Goal: Task Accomplishment & Management: Use online tool/utility

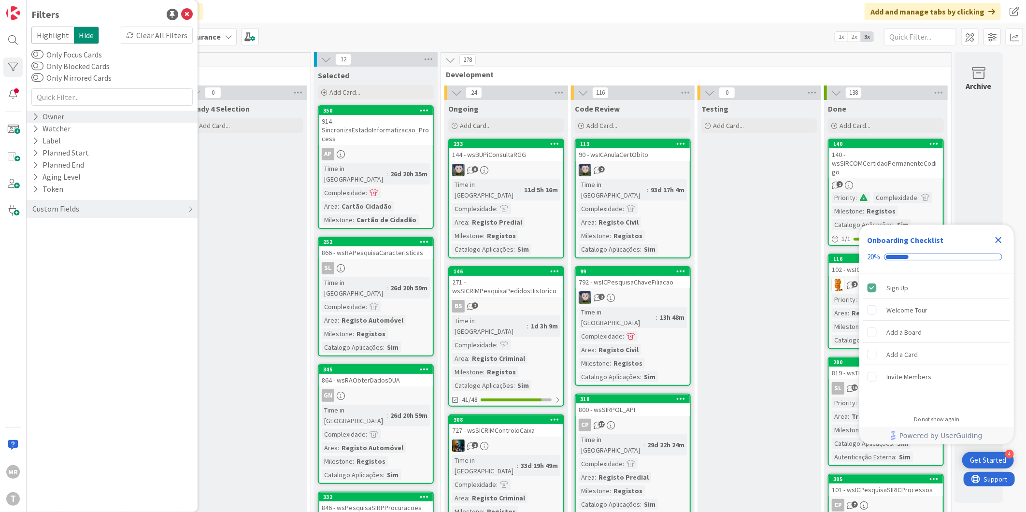
click at [44, 120] on div "Owner" at bounding box center [48, 117] width 34 height 12
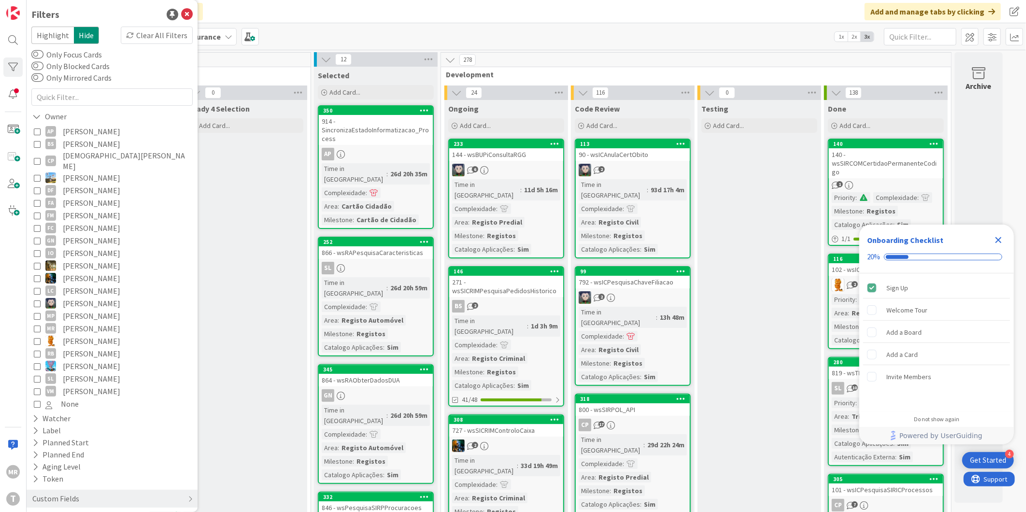
click at [88, 310] on span "[PERSON_NAME]" at bounding box center [91, 316] width 57 height 13
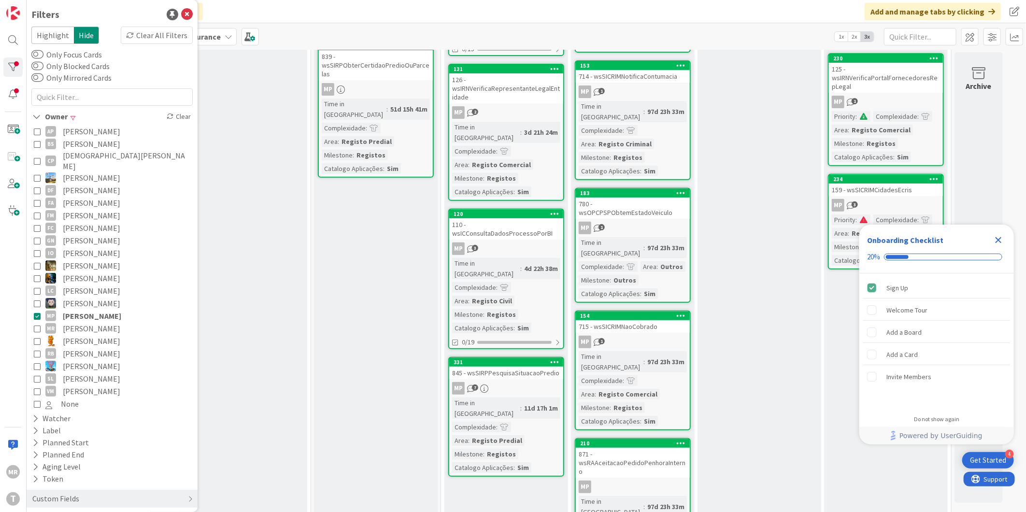
drag, startPoint x: 996, startPoint y: 239, endPoint x: 910, endPoint y: 236, distance: 86.5
click at [996, 239] on icon "Close Checklist" at bounding box center [998, 240] width 6 height 6
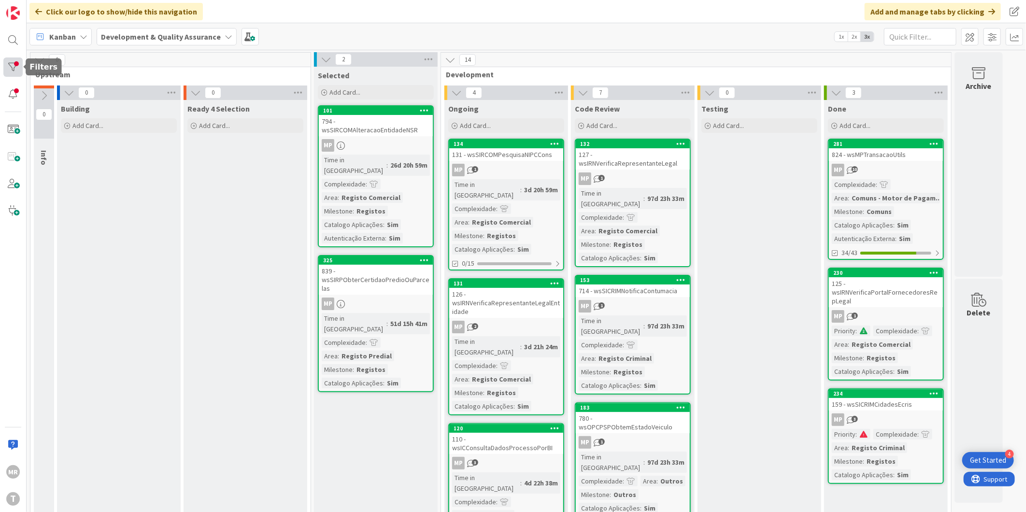
click at [9, 63] on div at bounding box center [12, 66] width 19 height 19
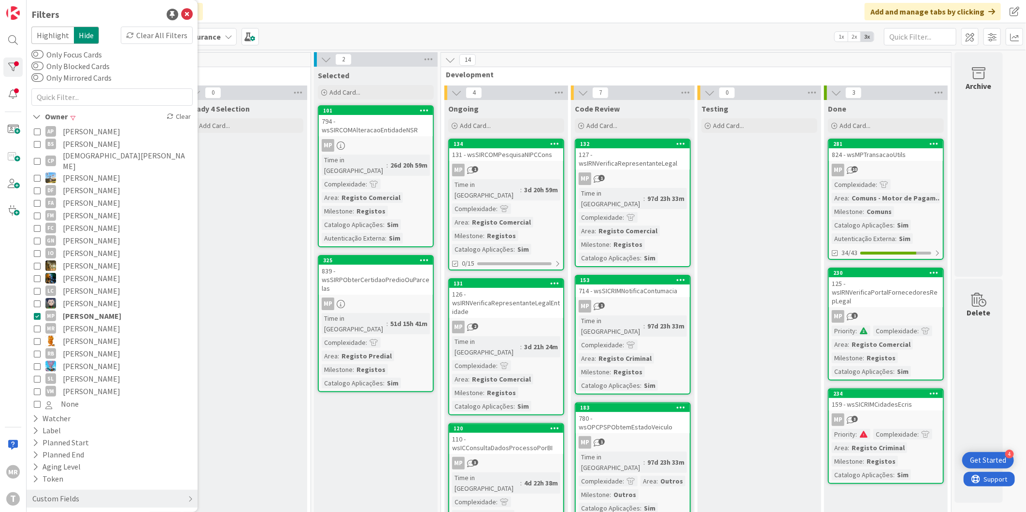
click at [75, 132] on span "[PERSON_NAME]" at bounding box center [91, 131] width 57 height 13
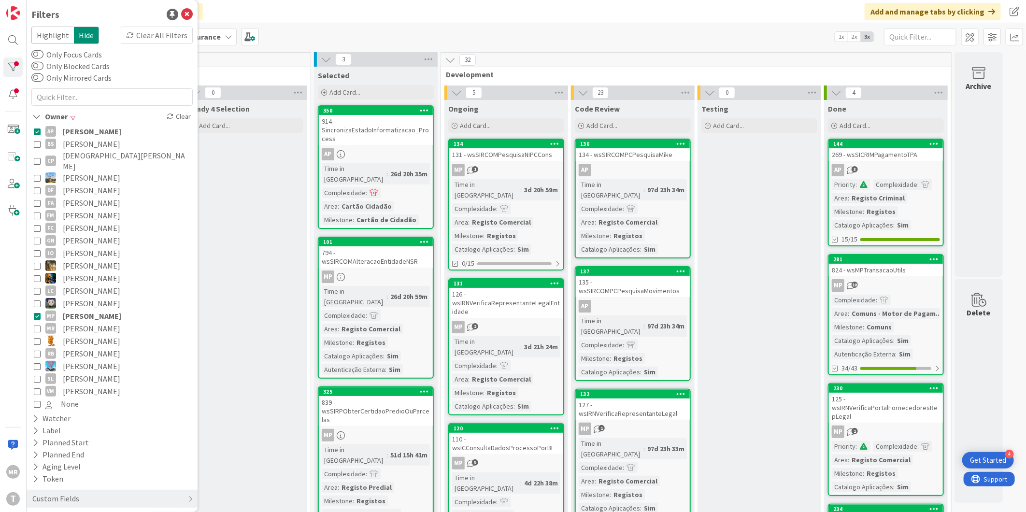
click at [88, 310] on span "[PERSON_NAME]" at bounding box center [92, 316] width 58 height 13
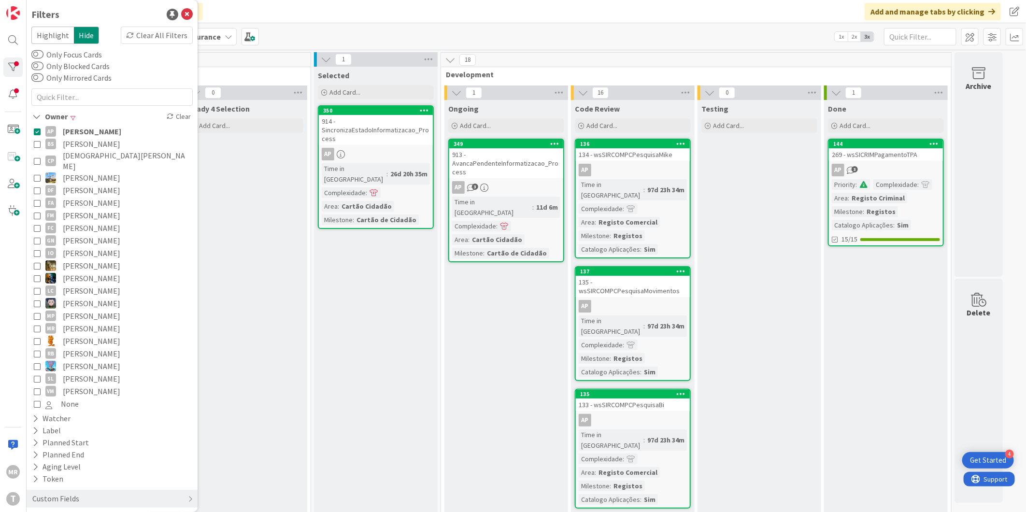
click at [90, 143] on span "[PERSON_NAME]" at bounding box center [91, 144] width 57 height 13
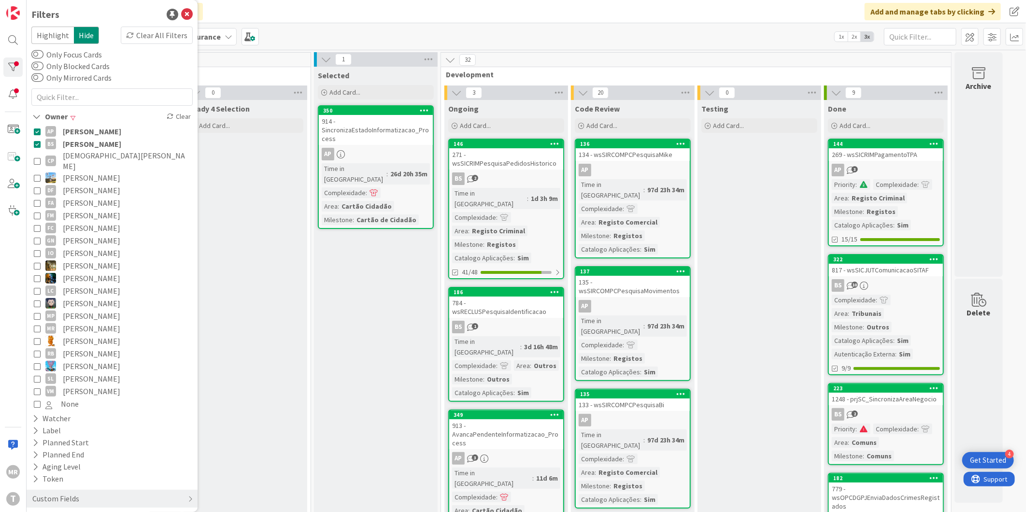
click at [93, 132] on span "[PERSON_NAME]" at bounding box center [92, 131] width 58 height 13
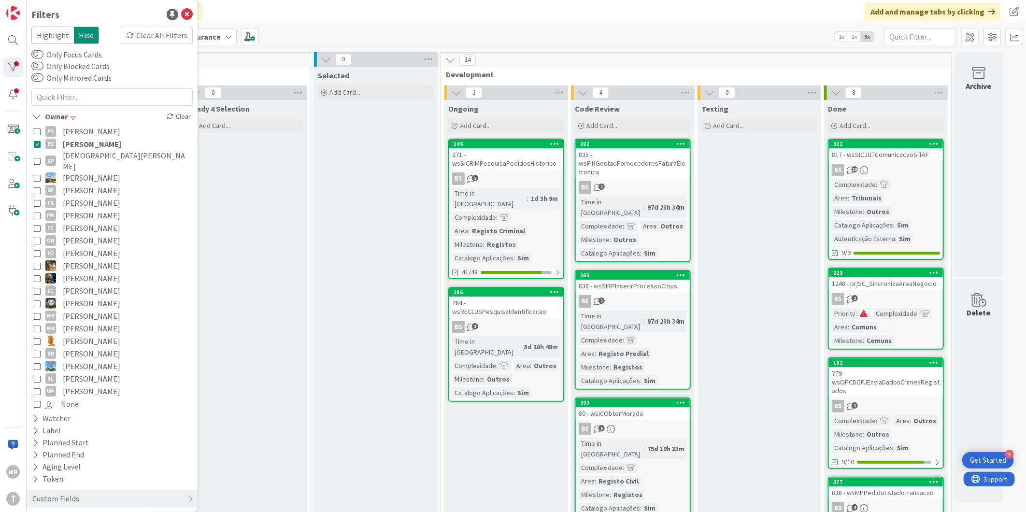
click at [93, 156] on span "[DEMOGRAPHIC_DATA][PERSON_NAME]" at bounding box center [127, 160] width 128 height 21
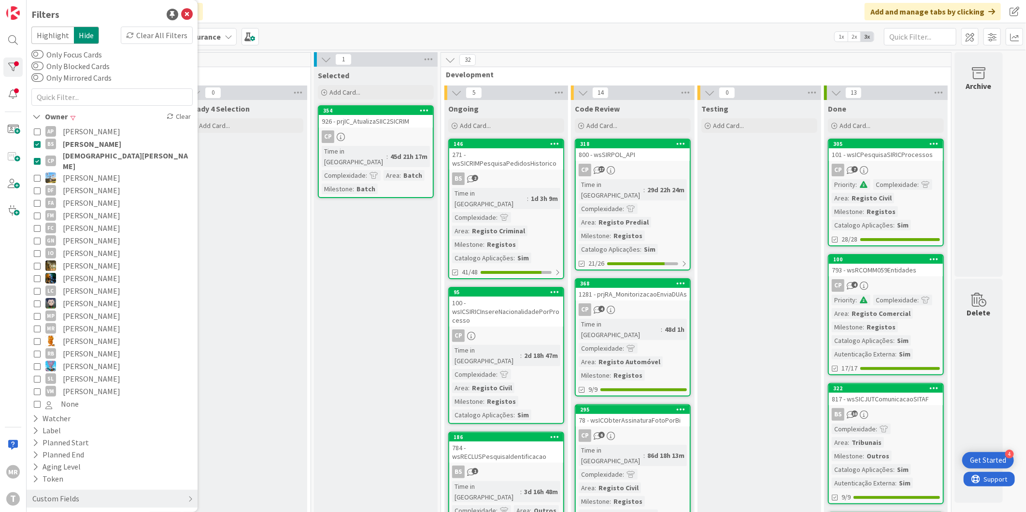
click at [90, 139] on span "[PERSON_NAME]" at bounding box center [92, 144] width 58 height 13
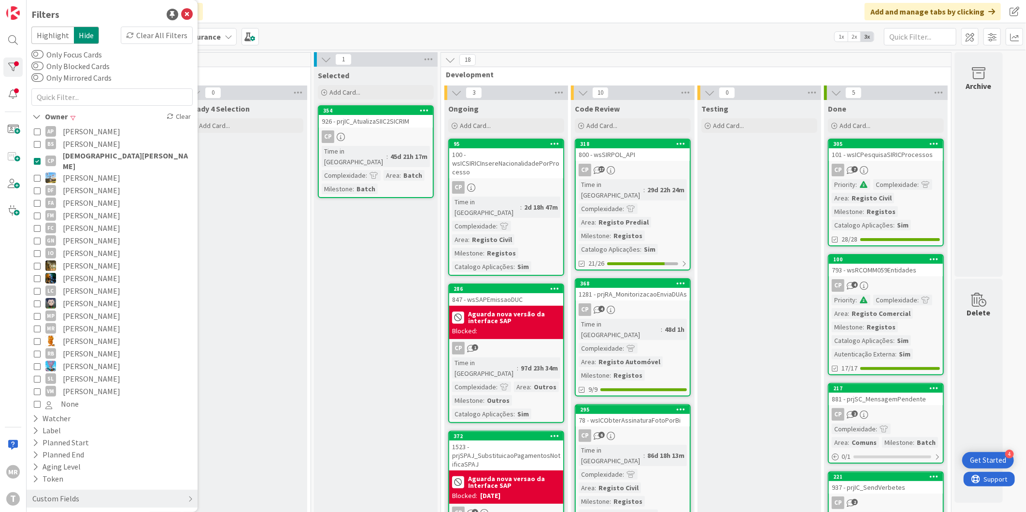
click at [90, 234] on span "[PERSON_NAME]" at bounding box center [91, 240] width 57 height 13
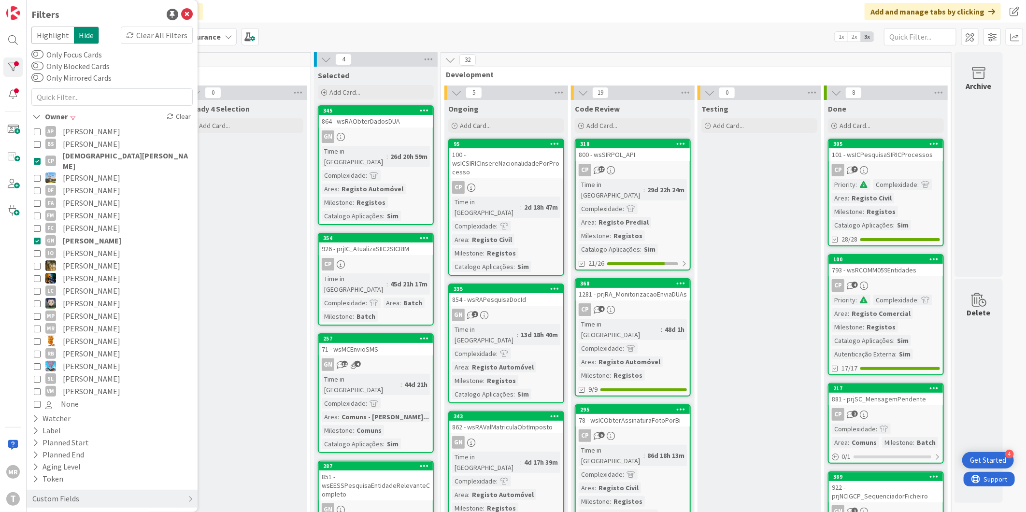
click at [86, 154] on span "[DEMOGRAPHIC_DATA][PERSON_NAME]" at bounding box center [127, 160] width 128 height 21
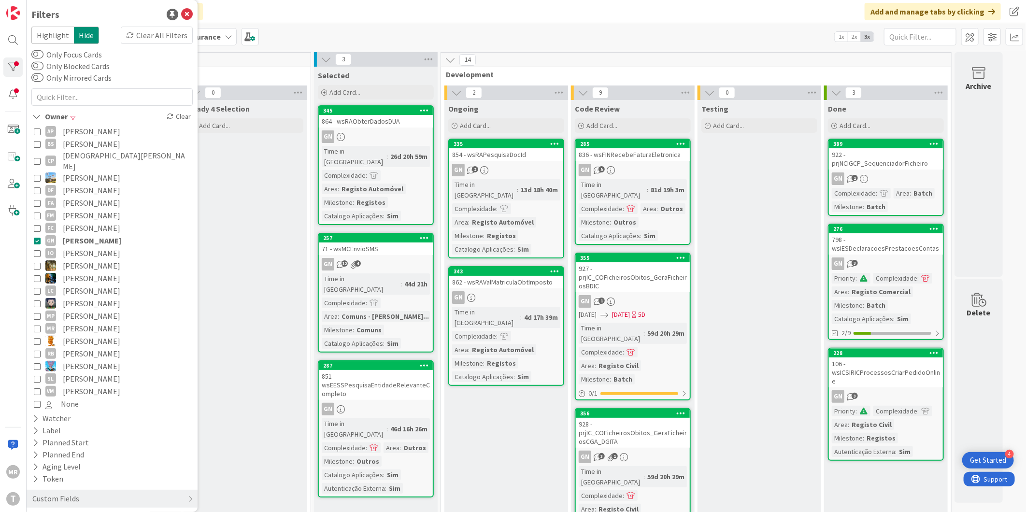
click at [85, 259] on span "[PERSON_NAME]" at bounding box center [91, 265] width 57 height 13
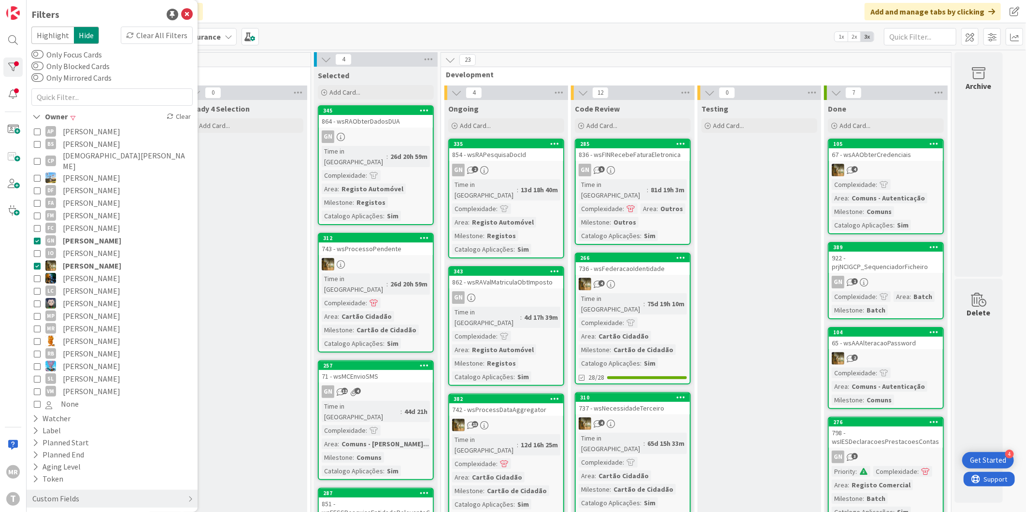
click at [92, 234] on span "[PERSON_NAME]" at bounding box center [92, 240] width 58 height 13
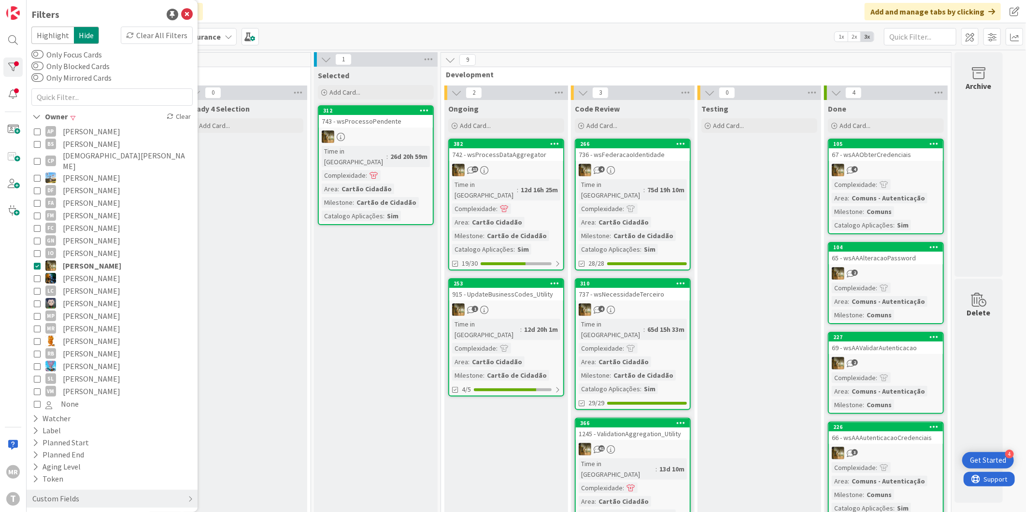
click at [93, 272] on span "[PERSON_NAME]" at bounding box center [91, 278] width 57 height 13
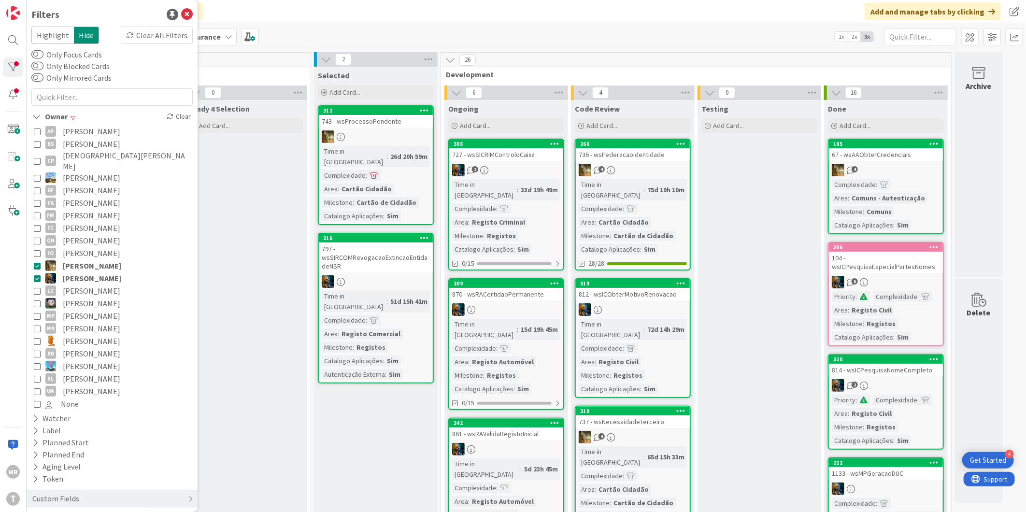
click at [94, 259] on span "[PERSON_NAME]" at bounding box center [92, 265] width 58 height 13
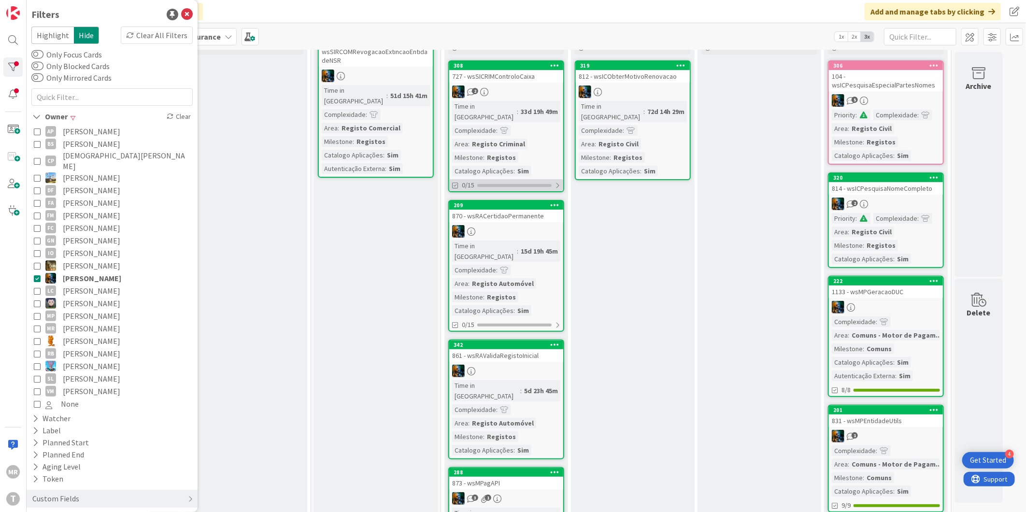
scroll to position [54, 0]
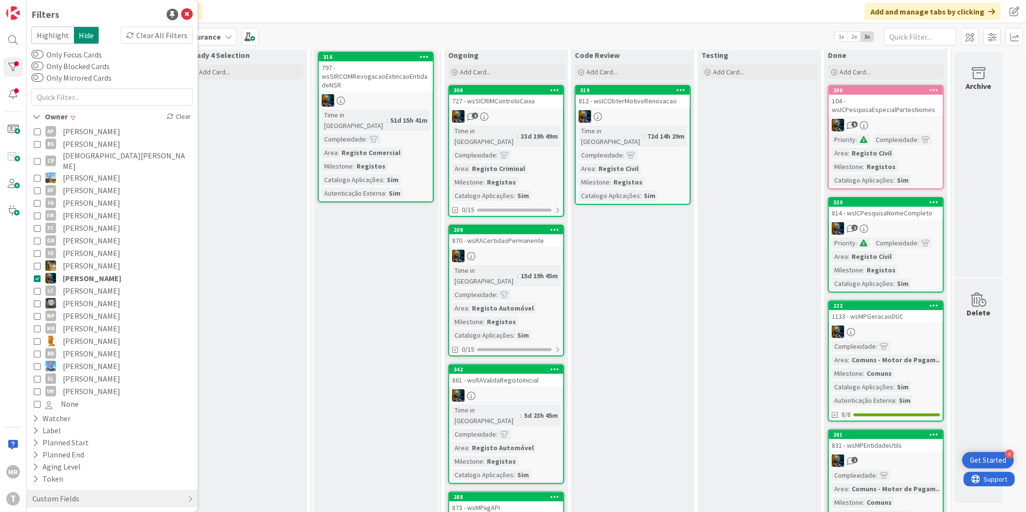
click at [71, 297] on span "[PERSON_NAME]" at bounding box center [91, 303] width 57 height 13
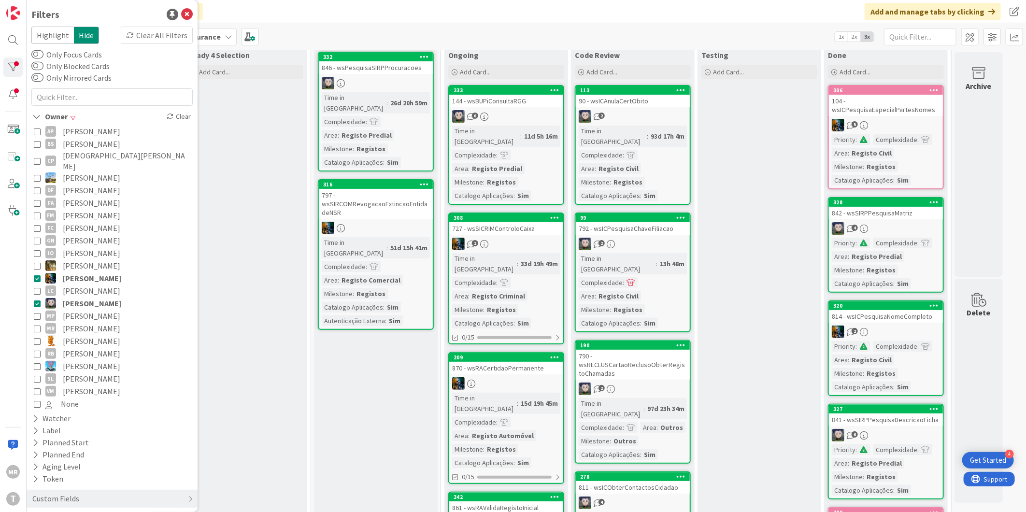
click at [81, 272] on span "[PERSON_NAME]" at bounding box center [92, 278] width 58 height 13
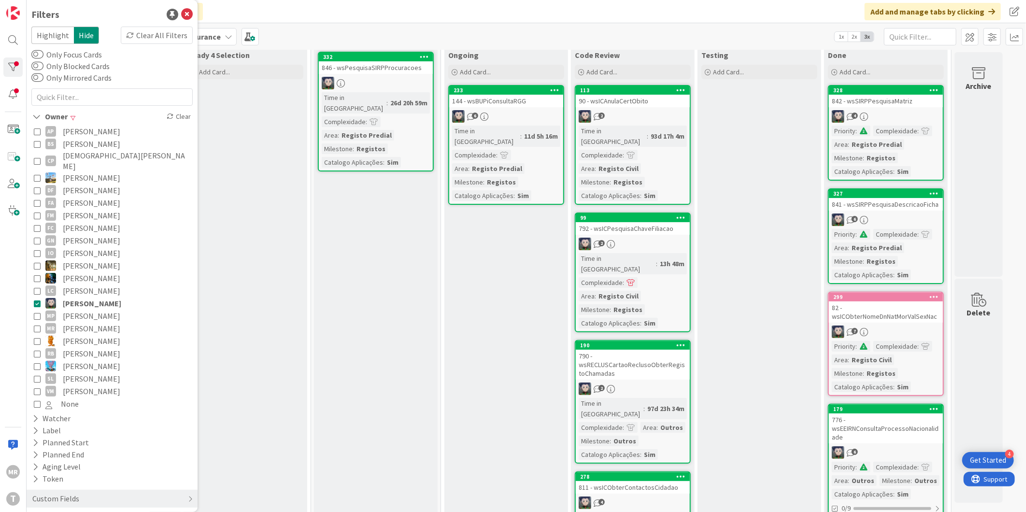
click at [92, 310] on span "[PERSON_NAME]" at bounding box center [91, 316] width 57 height 13
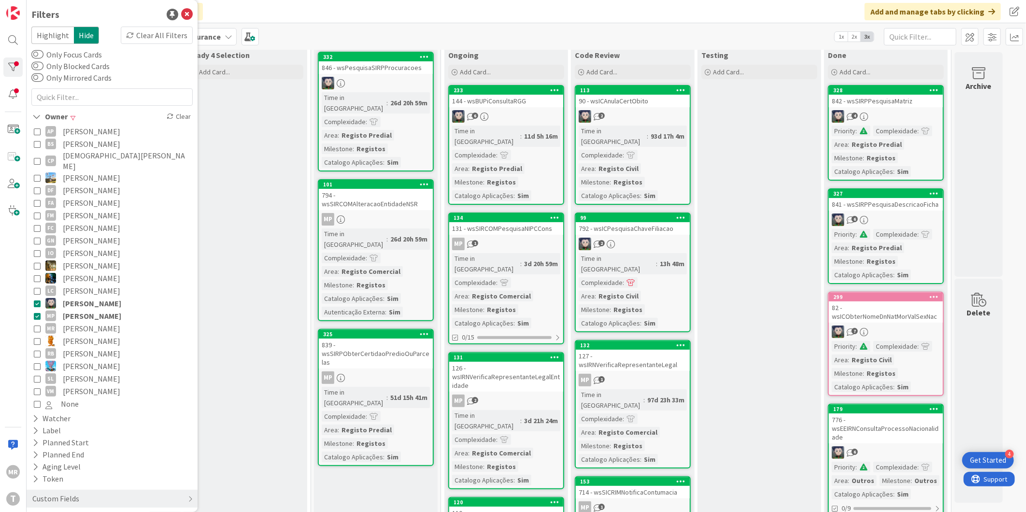
click at [93, 287] on span "[PERSON_NAME]" at bounding box center [91, 290] width 57 height 13
click at [93, 297] on span "[PERSON_NAME]" at bounding box center [92, 303] width 58 height 13
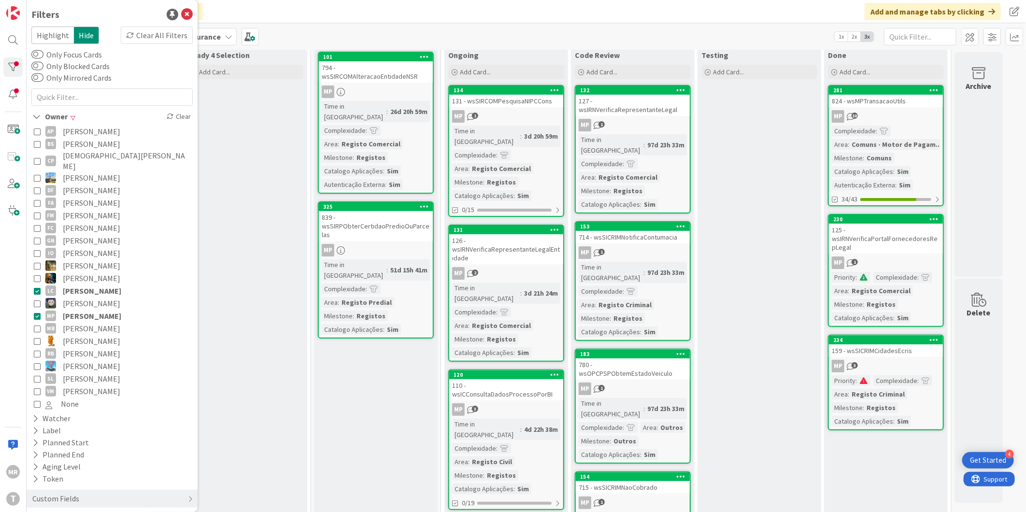
click at [96, 284] on span "[PERSON_NAME]" at bounding box center [92, 290] width 58 height 13
click at [75, 322] on span "[PERSON_NAME]" at bounding box center [91, 328] width 57 height 13
click at [76, 310] on span "[PERSON_NAME]" at bounding box center [92, 316] width 58 height 13
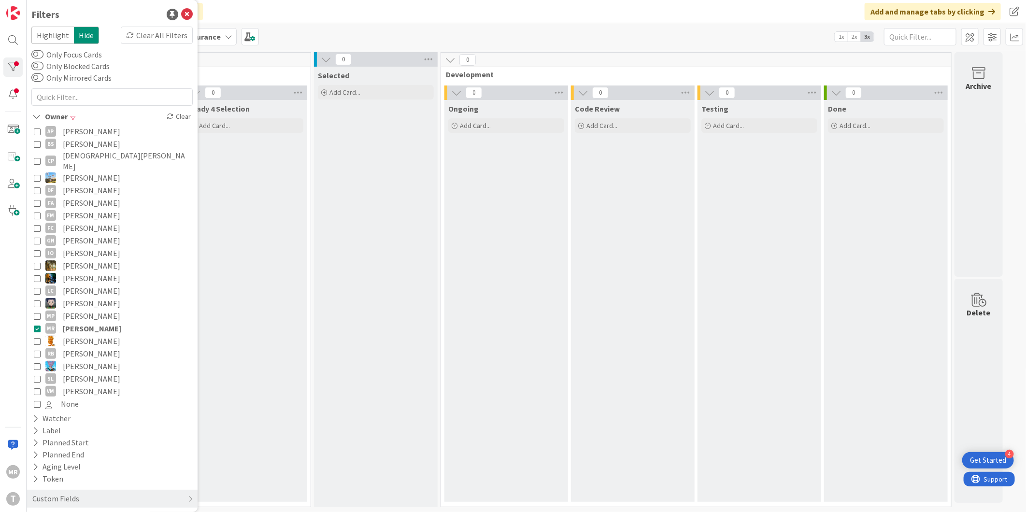
scroll to position [0, 0]
click at [72, 335] on span "[PERSON_NAME]" at bounding box center [91, 341] width 57 height 13
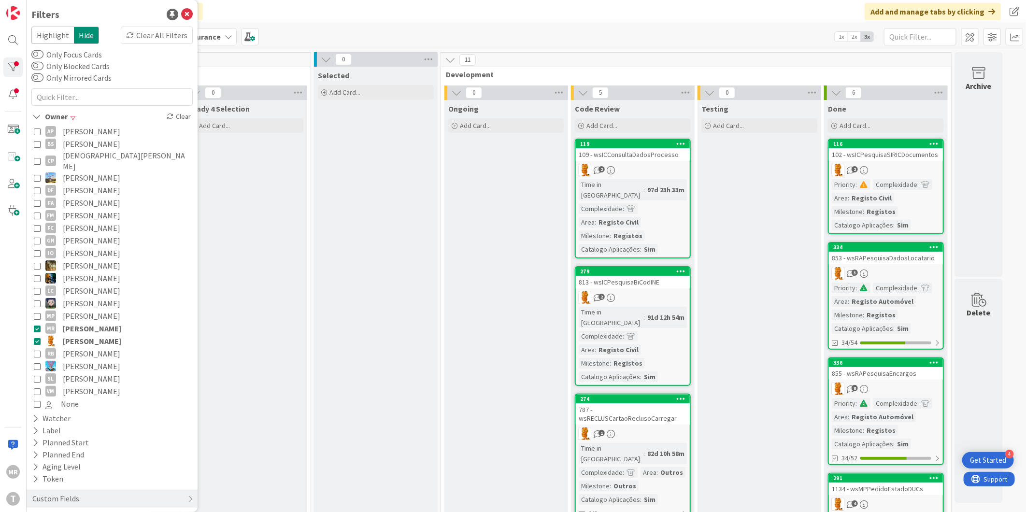
click at [74, 322] on span "[PERSON_NAME]" at bounding box center [92, 328] width 58 height 13
click at [84, 347] on span "[PERSON_NAME]" at bounding box center [91, 353] width 57 height 13
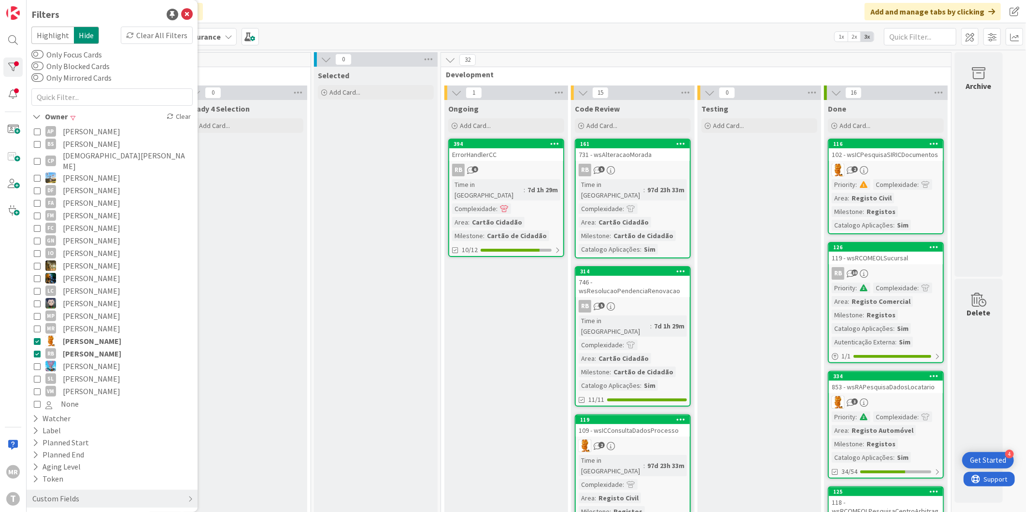
click at [84, 335] on span "[PERSON_NAME]" at bounding box center [92, 341] width 58 height 13
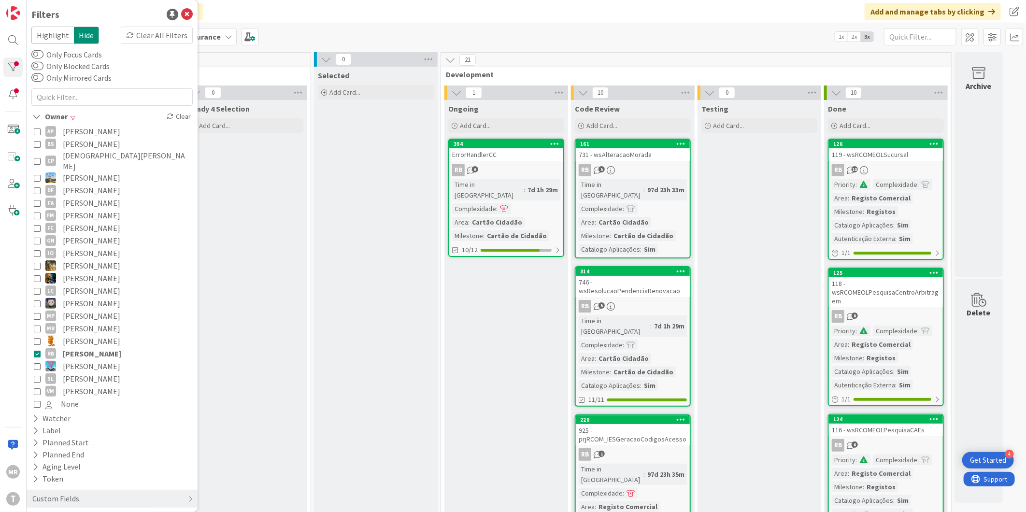
click at [83, 372] on span "[PERSON_NAME]" at bounding box center [91, 378] width 57 height 13
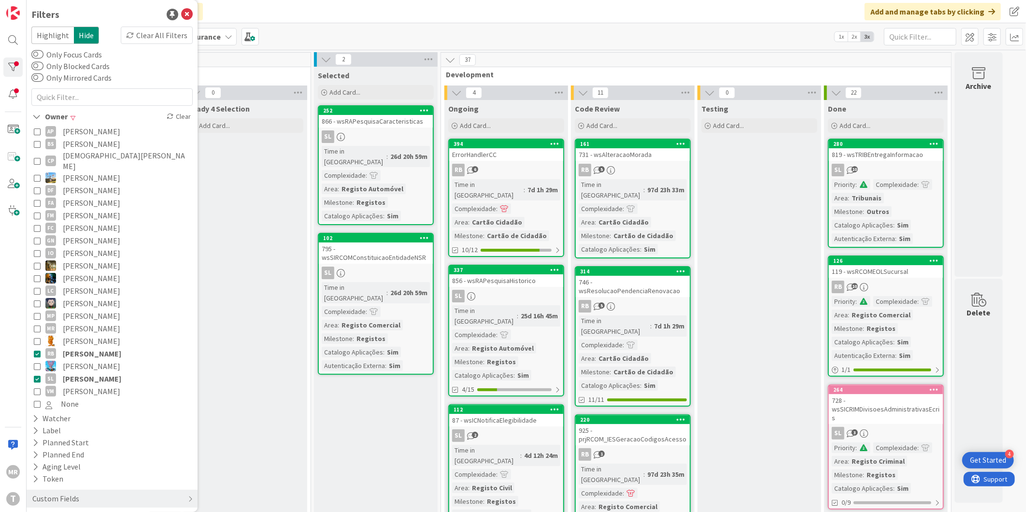
click at [86, 347] on span "[PERSON_NAME]" at bounding box center [92, 353] width 58 height 13
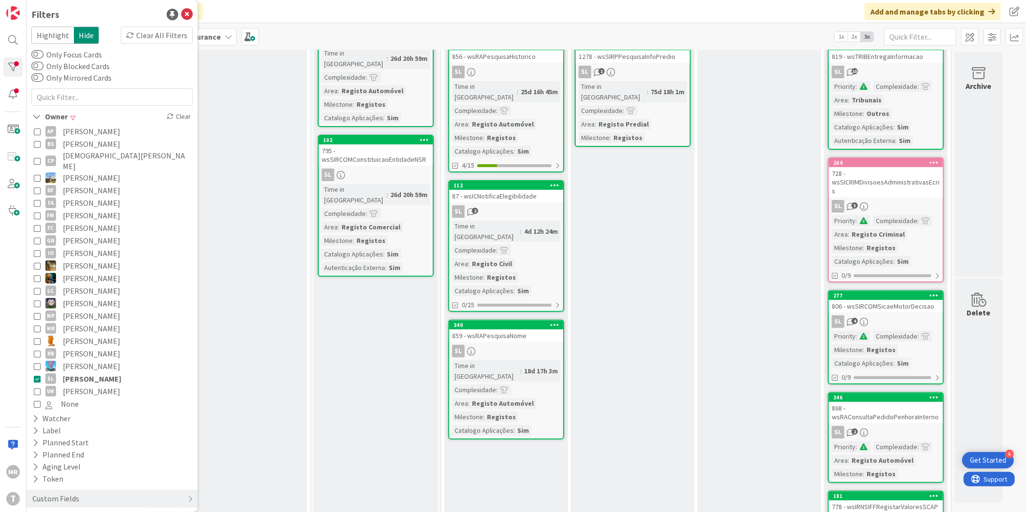
scroll to position [107, 0]
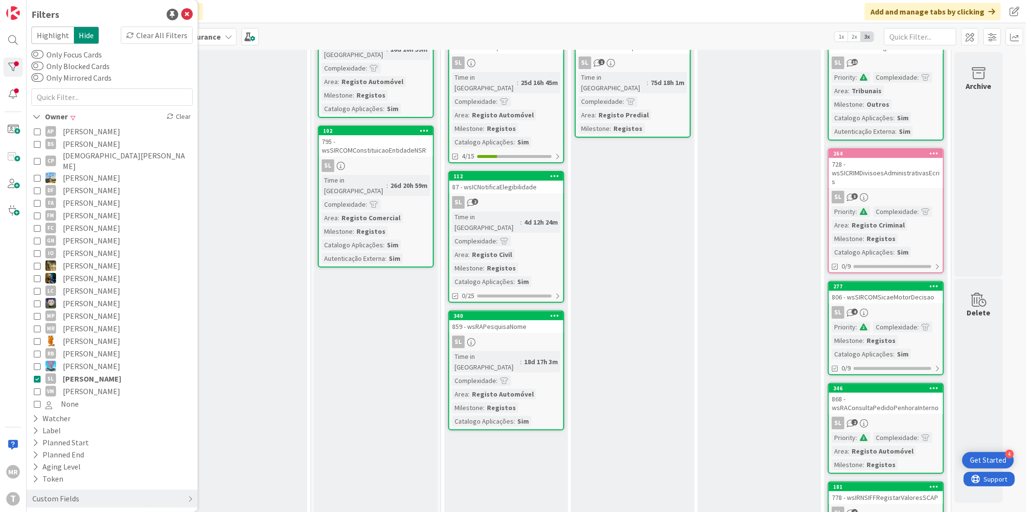
click at [88, 385] on span "[PERSON_NAME]" at bounding box center [91, 391] width 57 height 13
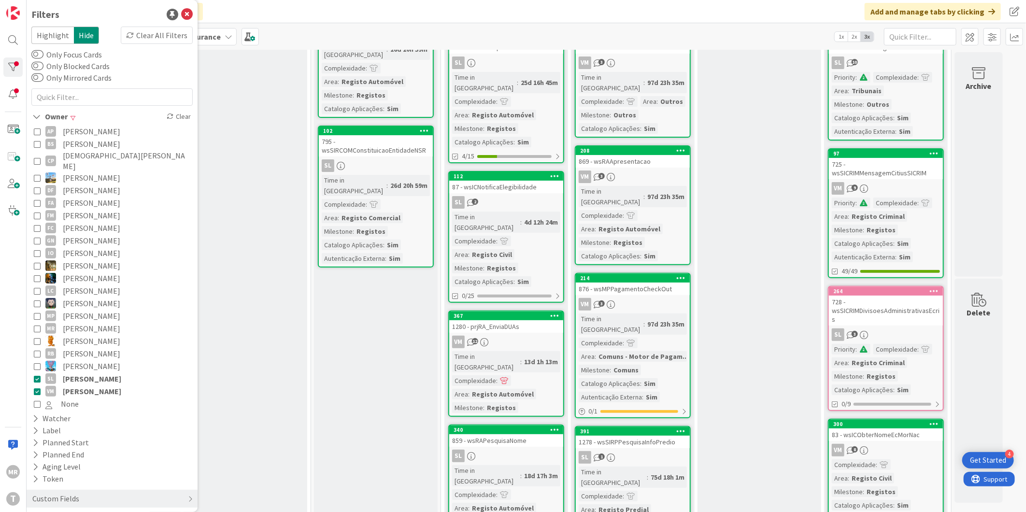
click at [90, 372] on span "[PERSON_NAME]" at bounding box center [92, 378] width 58 height 13
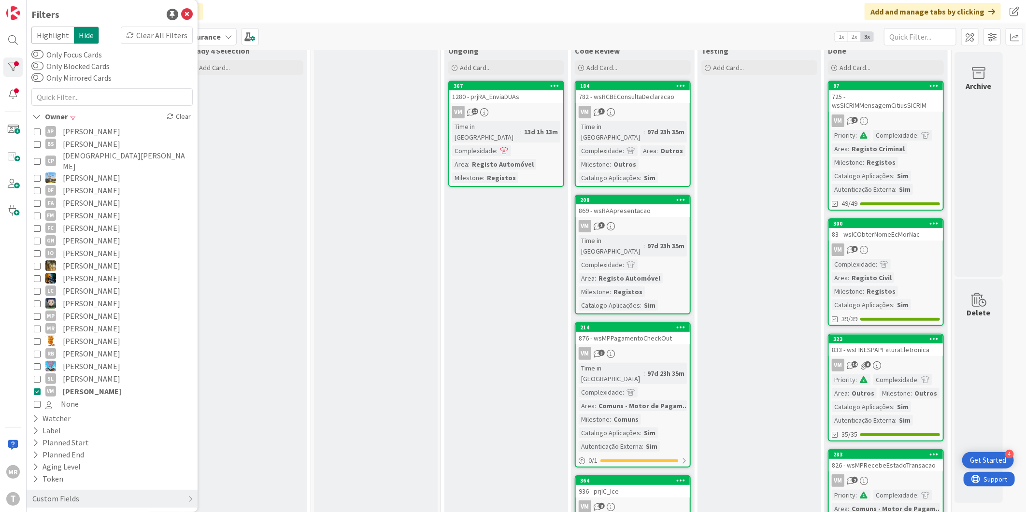
scroll to position [0, 0]
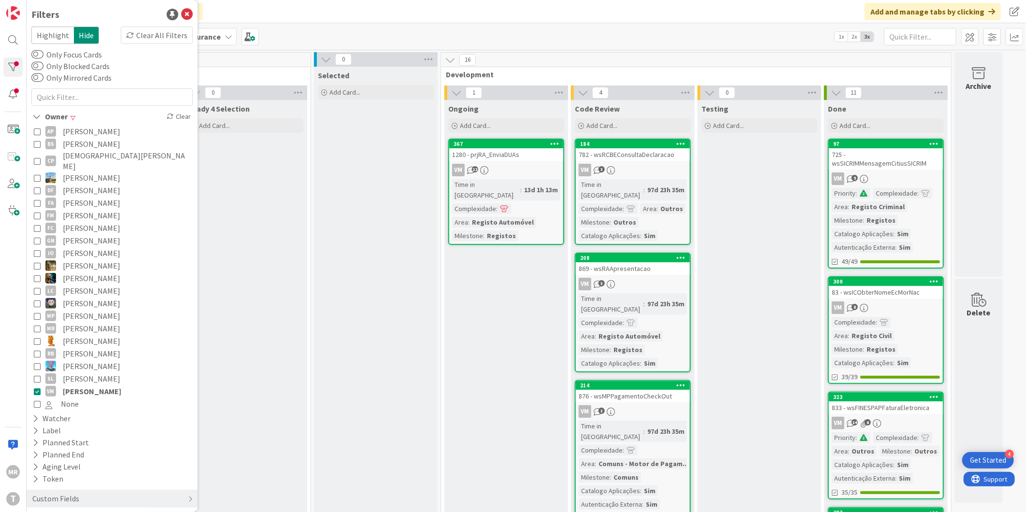
click at [99, 385] on span "[PERSON_NAME]" at bounding box center [92, 391] width 58 height 13
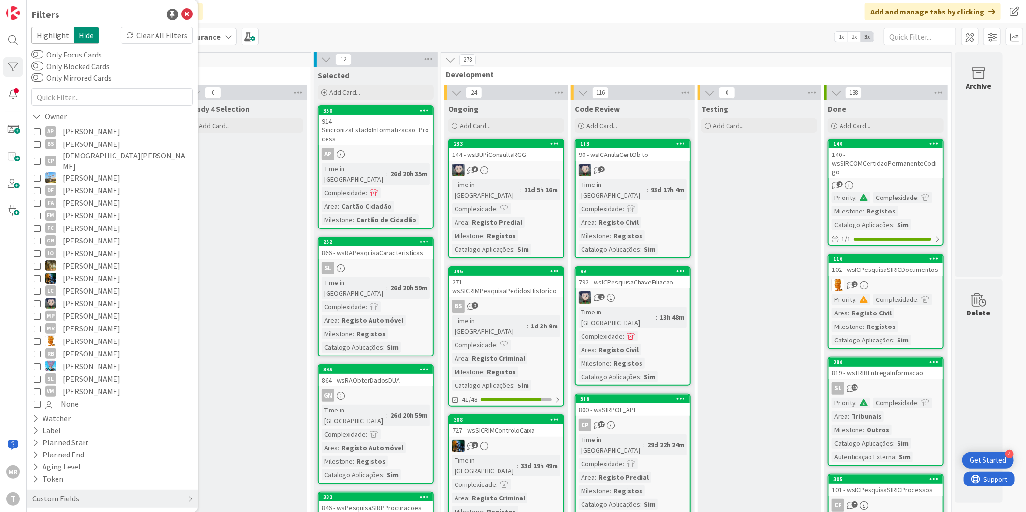
click at [118, 129] on span "[PERSON_NAME]" at bounding box center [91, 131] width 57 height 13
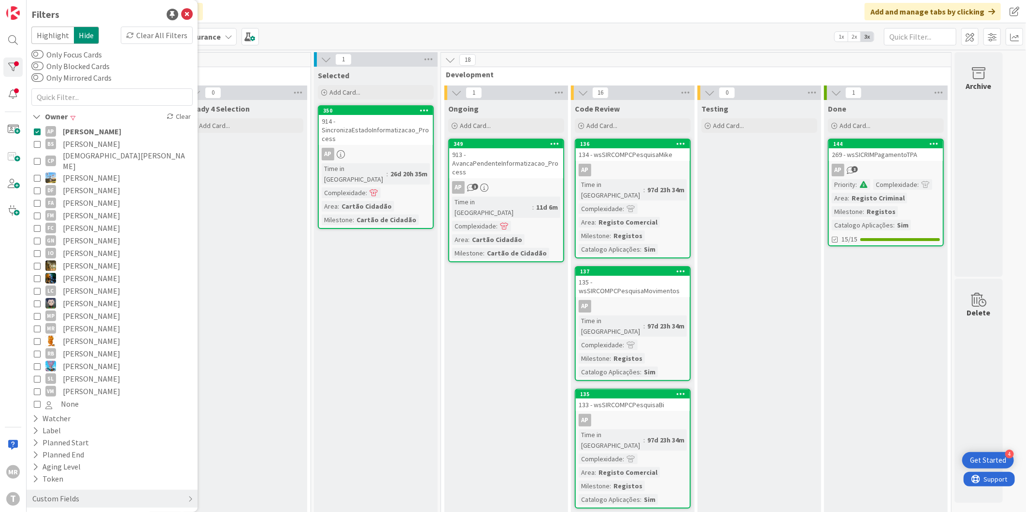
click at [93, 145] on span "[PERSON_NAME]" at bounding box center [91, 144] width 57 height 13
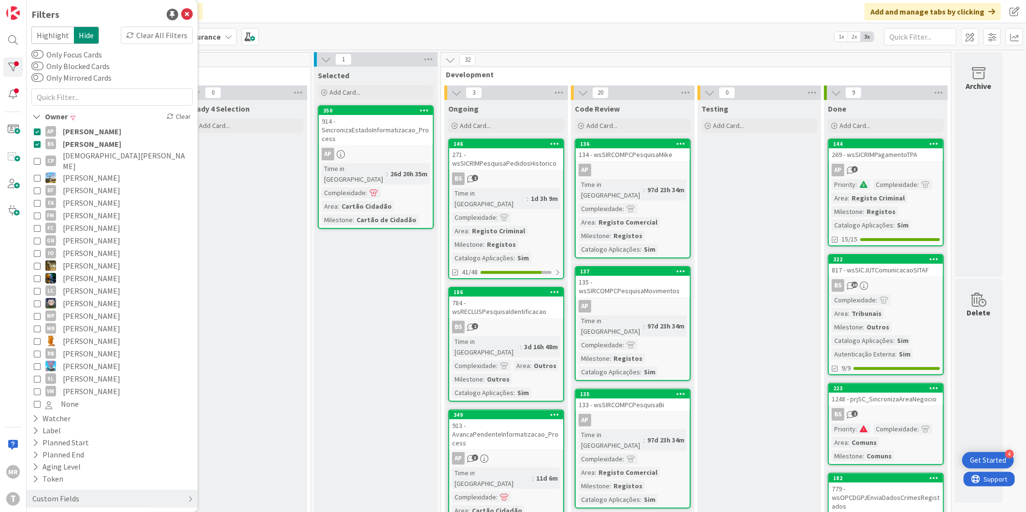
click at [92, 134] on span "[PERSON_NAME]" at bounding box center [92, 131] width 58 height 13
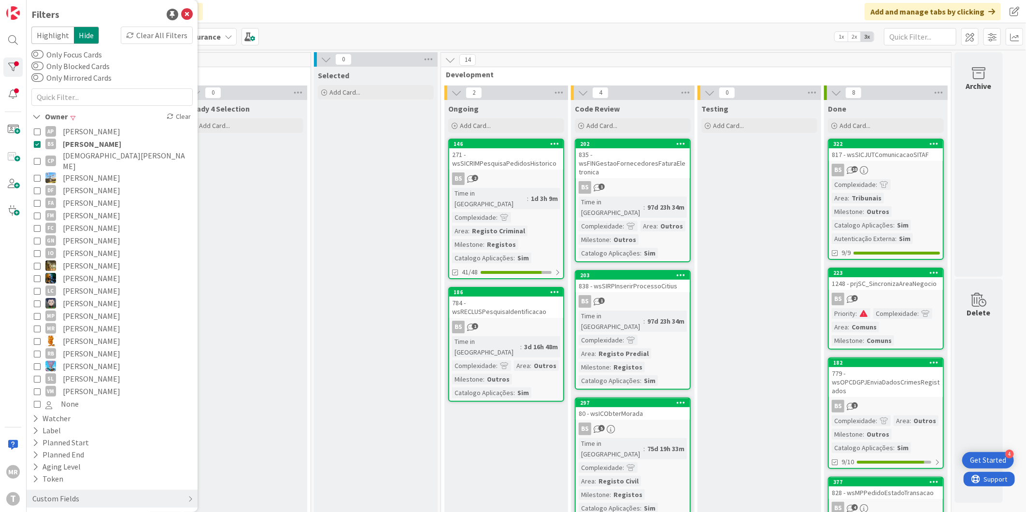
drag, startPoint x: 99, startPoint y: 157, endPoint x: 91, endPoint y: 149, distance: 12.0
click at [99, 157] on span "[DEMOGRAPHIC_DATA][PERSON_NAME]" at bounding box center [127, 160] width 128 height 21
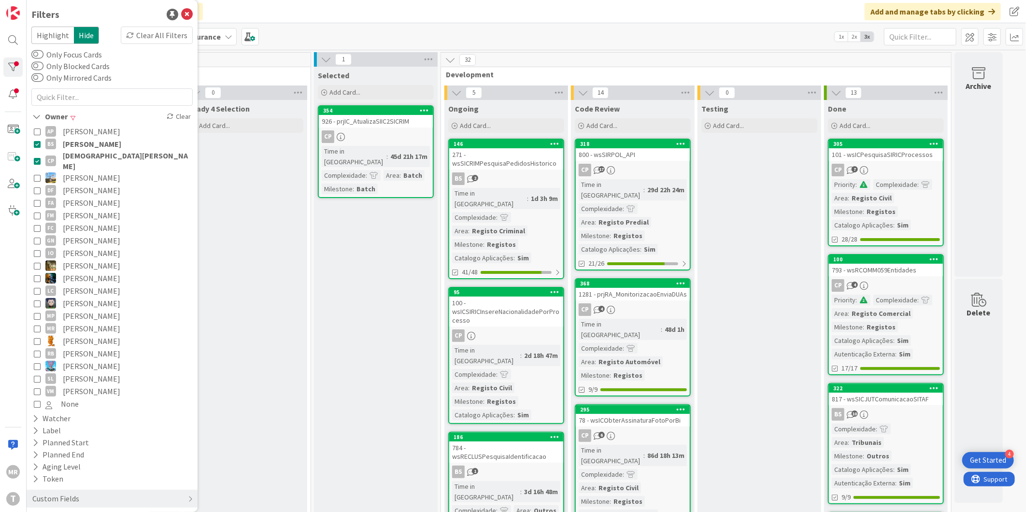
click at [82, 142] on span "[PERSON_NAME]" at bounding box center [92, 144] width 58 height 13
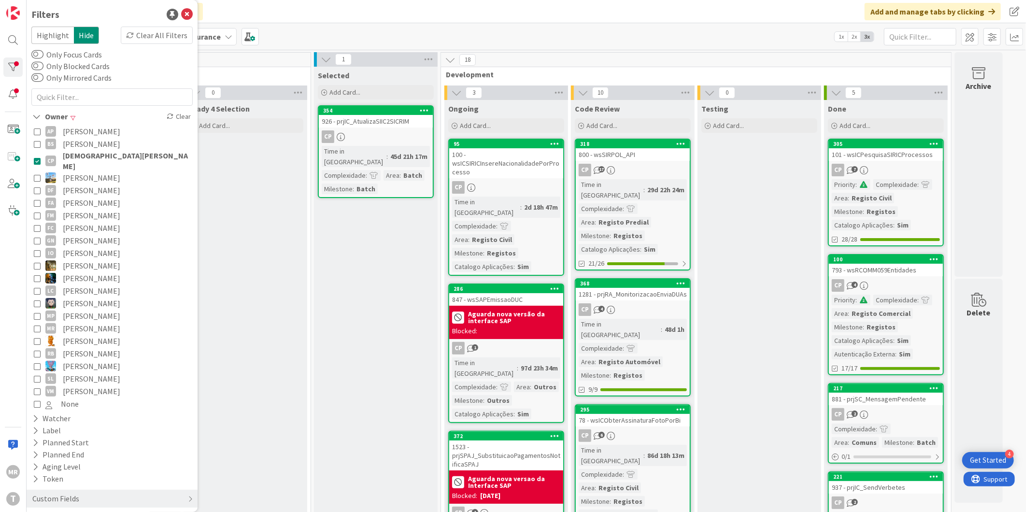
drag, startPoint x: 89, startPoint y: 205, endPoint x: 90, endPoint y: 196, distance: 9.2
click at [89, 209] on span "[PERSON_NAME]" at bounding box center [91, 215] width 57 height 13
click at [97, 156] on span "[DEMOGRAPHIC_DATA][PERSON_NAME]" at bounding box center [127, 160] width 128 height 21
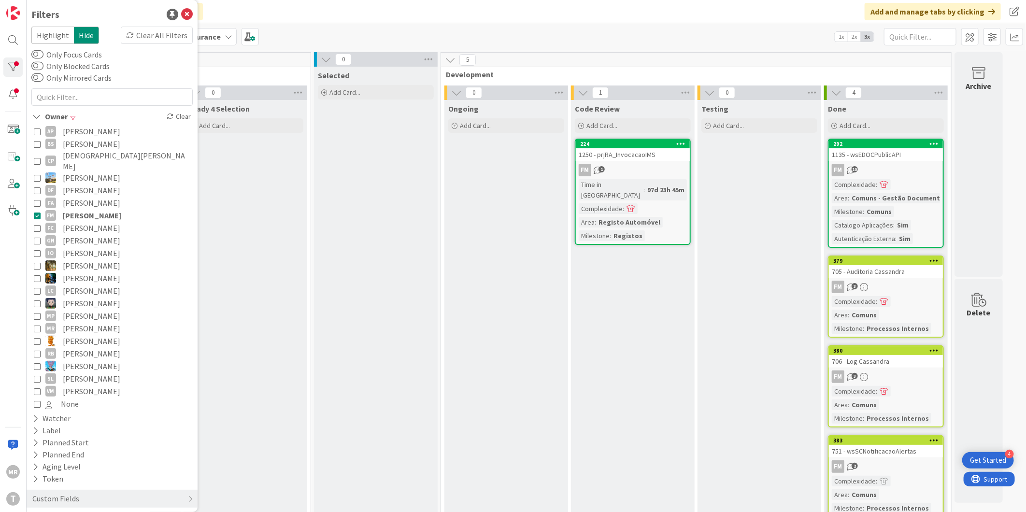
click at [99, 209] on span "[PERSON_NAME]" at bounding box center [92, 215] width 58 height 13
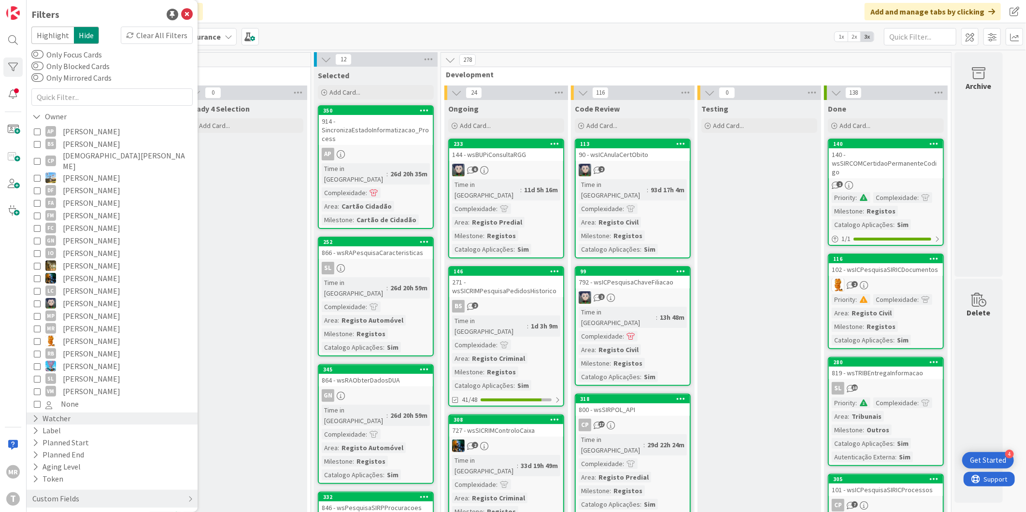
click at [55, 412] on div "Watcher" at bounding box center [51, 418] width 40 height 12
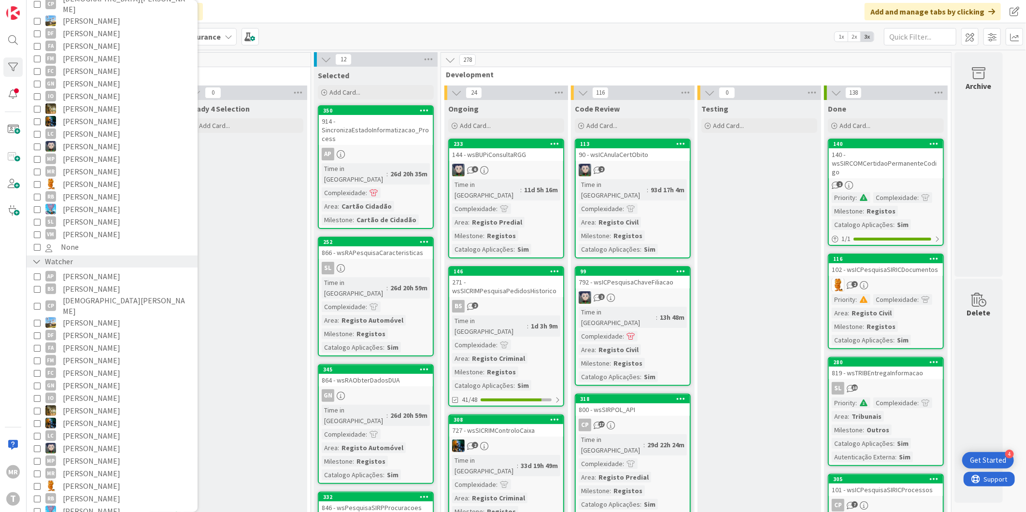
scroll to position [268, 0]
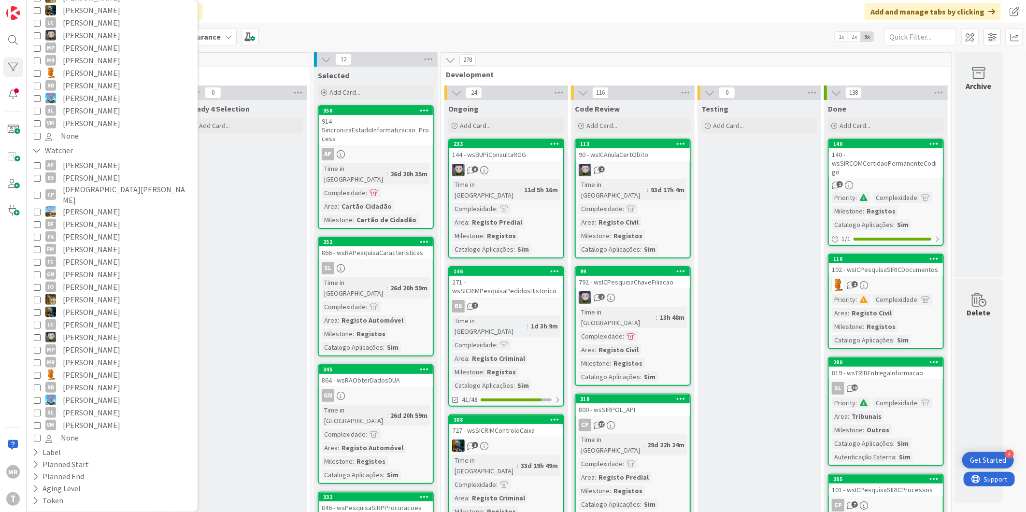
click at [98, 243] on span "[PERSON_NAME]" at bounding box center [91, 249] width 57 height 13
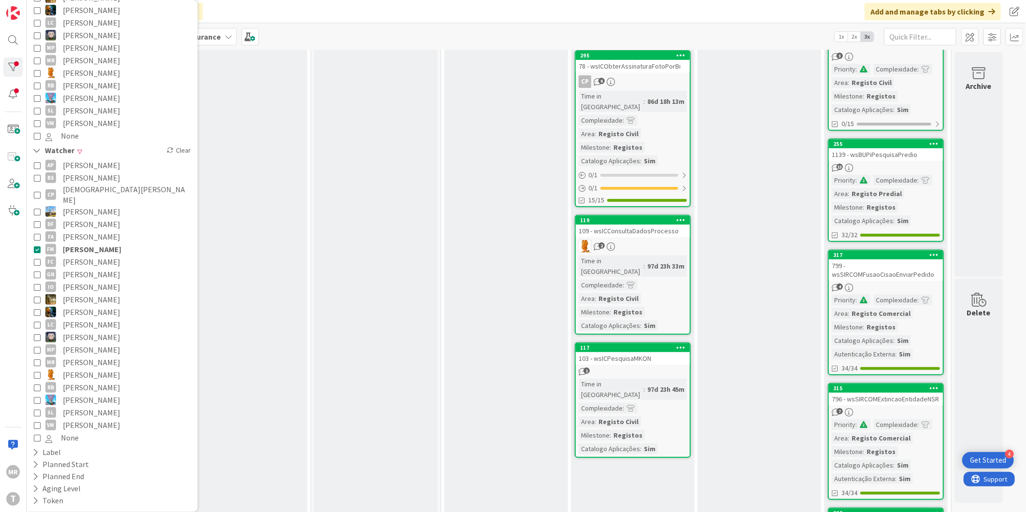
scroll to position [0, 0]
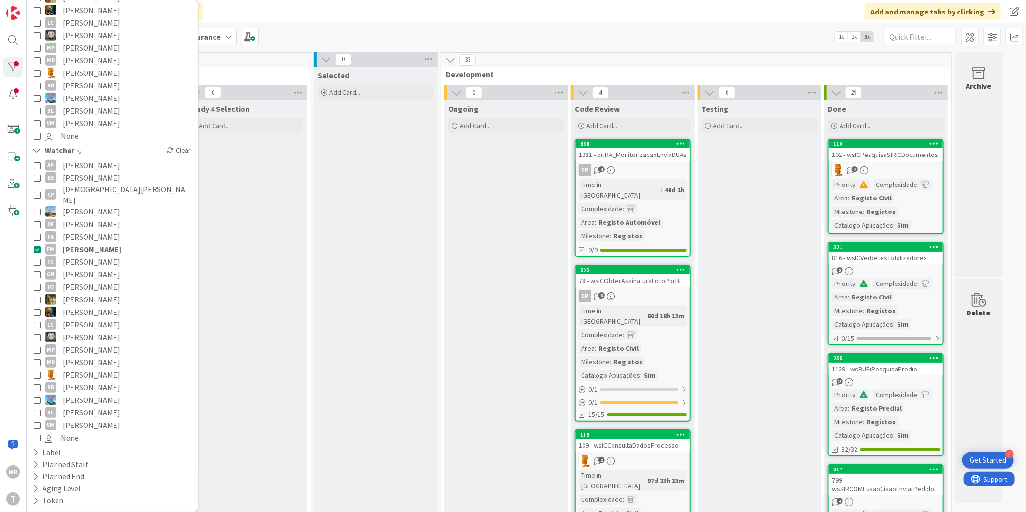
click at [80, 243] on span "[PERSON_NAME]" at bounding box center [92, 249] width 58 height 13
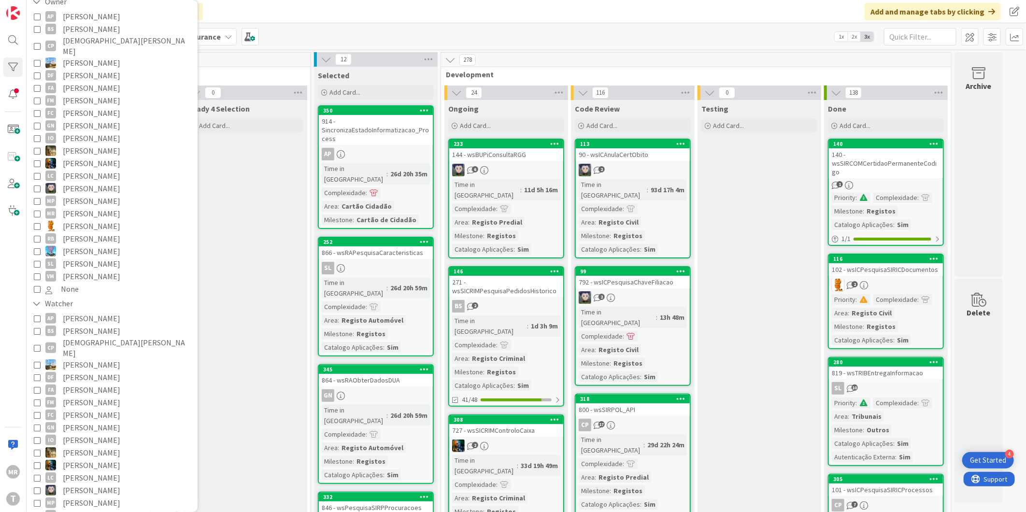
scroll to position [107, 0]
click at [87, 127] on span "[PERSON_NAME]" at bounding box center [91, 133] width 57 height 13
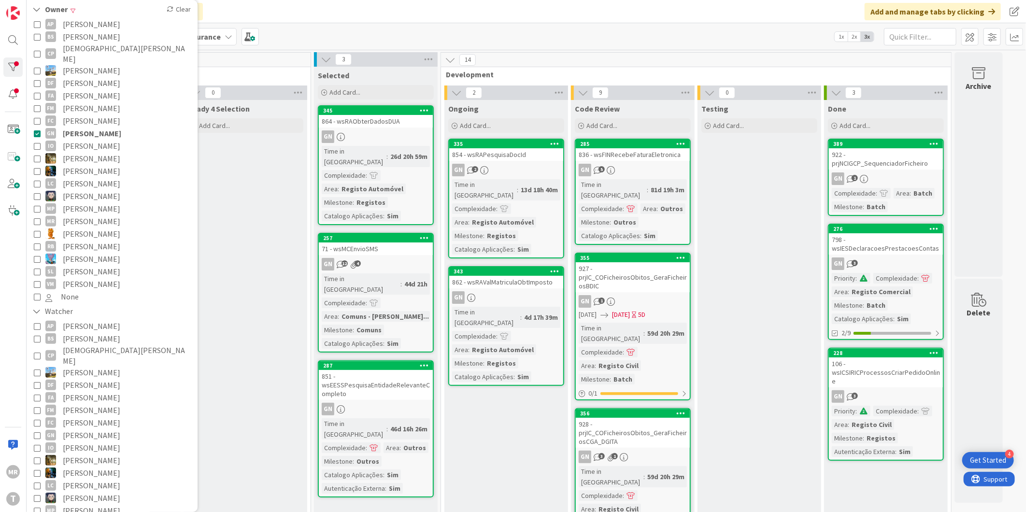
click at [79, 154] on span "[PERSON_NAME]" at bounding box center [91, 158] width 57 height 13
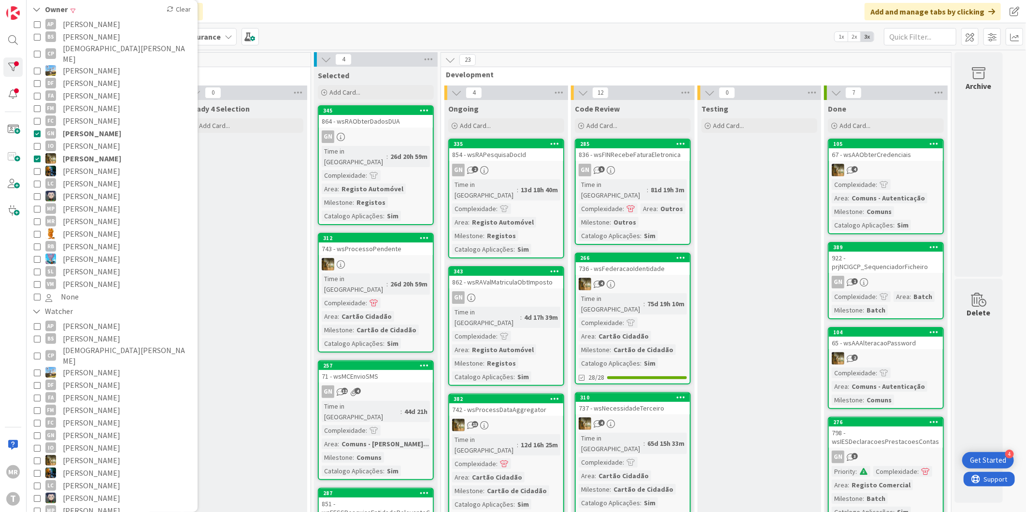
click at [94, 127] on span "[PERSON_NAME]" at bounding box center [92, 133] width 58 height 13
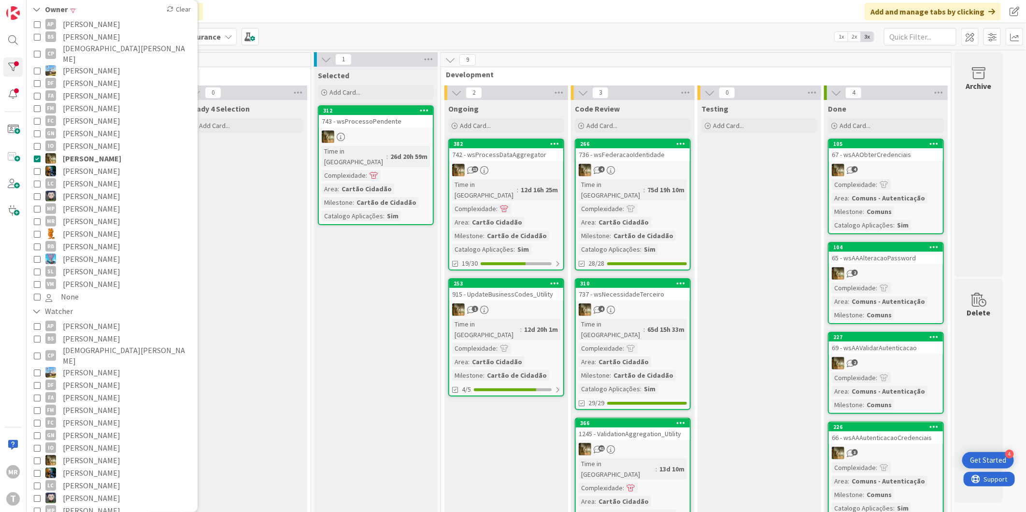
click at [80, 165] on span "[PERSON_NAME]" at bounding box center [91, 171] width 57 height 13
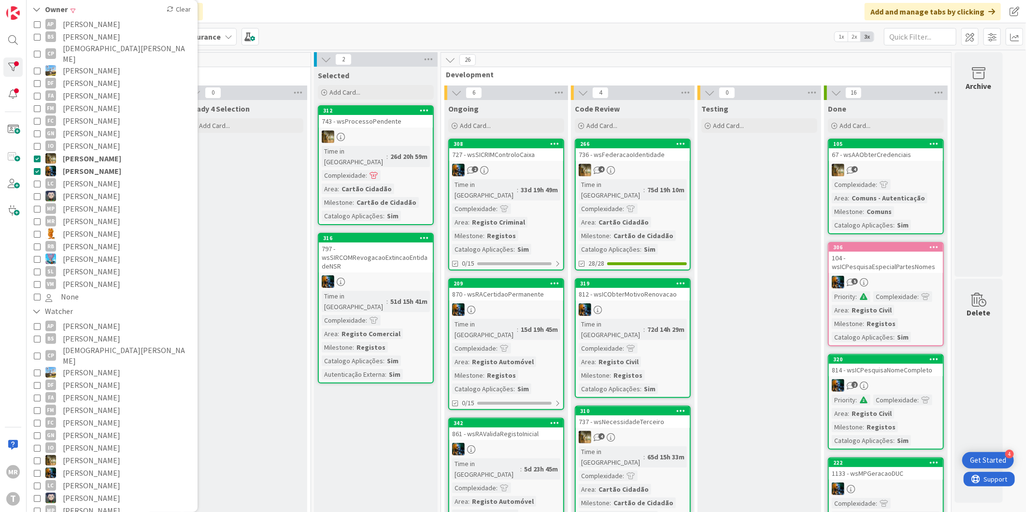
click at [86, 152] on span "[PERSON_NAME]" at bounding box center [92, 158] width 58 height 13
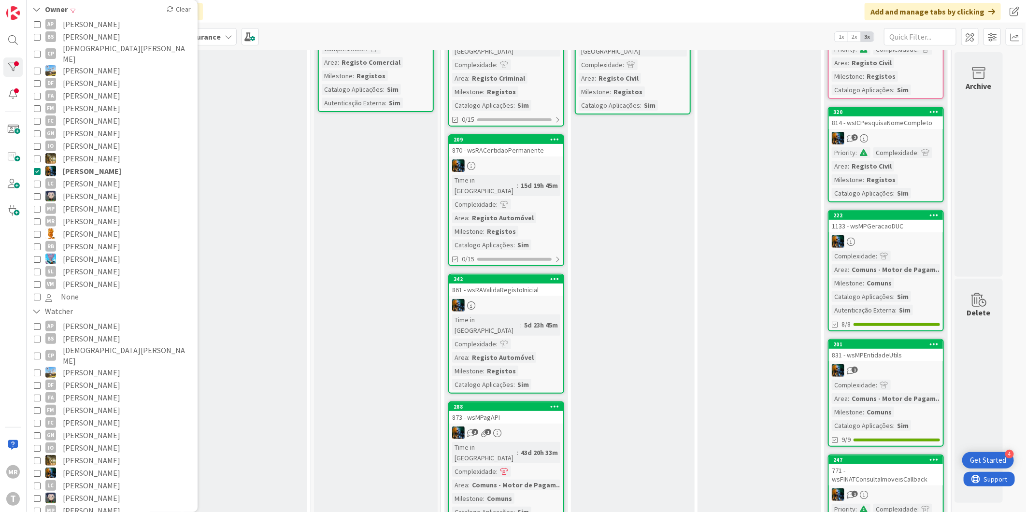
scroll to position [161, 0]
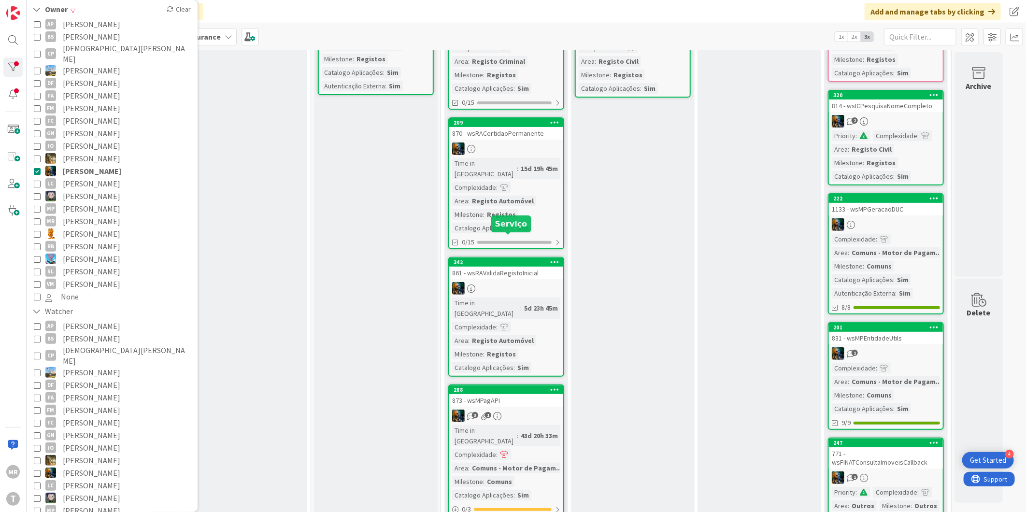
click at [481, 259] on div "342" at bounding box center [509, 262] width 110 height 7
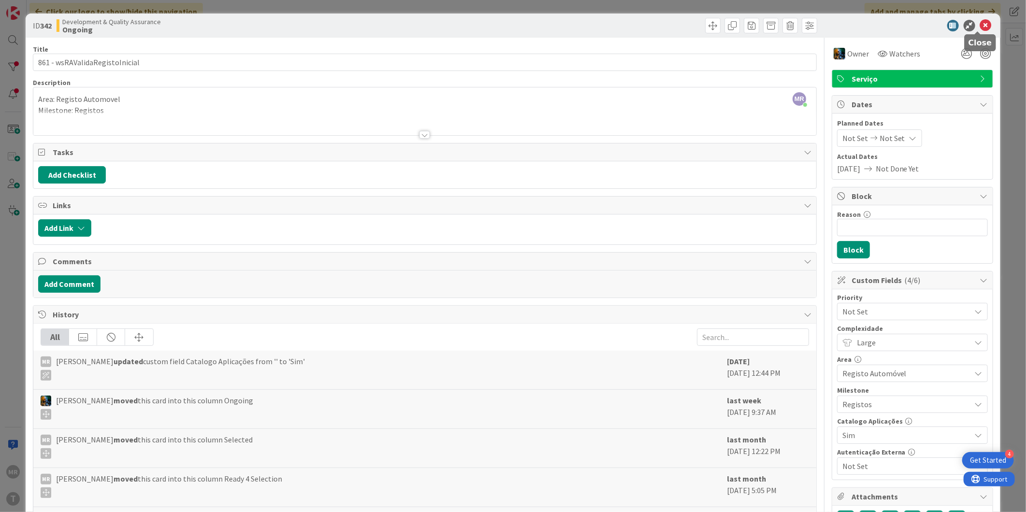
click at [980, 21] on icon at bounding box center [986, 26] width 12 height 12
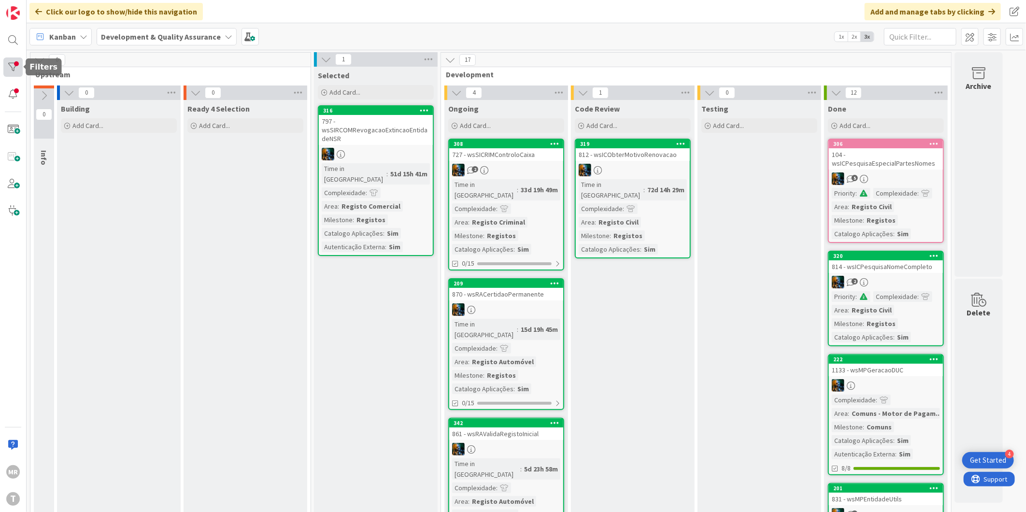
click at [3, 59] on div at bounding box center [12, 66] width 19 height 19
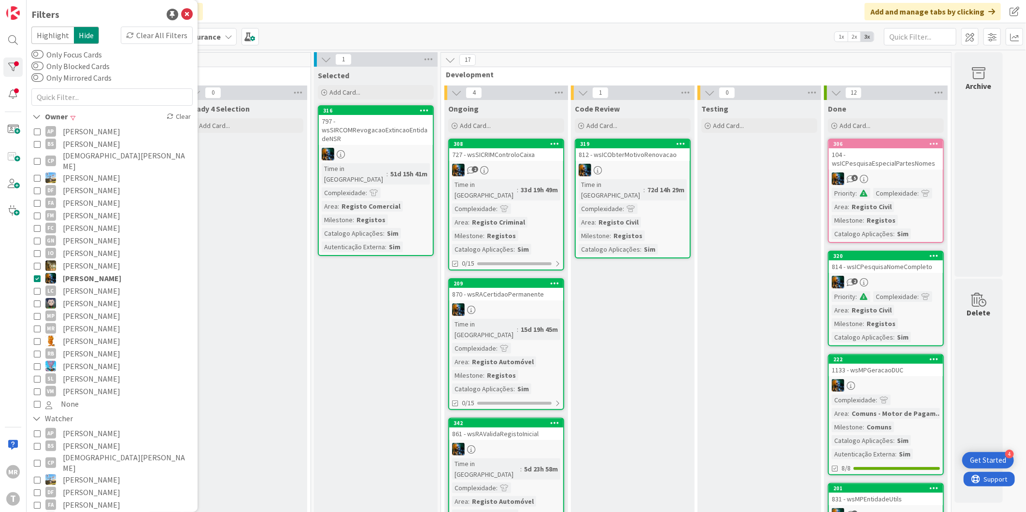
click at [75, 285] on span "[PERSON_NAME]" at bounding box center [91, 290] width 57 height 13
click at [79, 272] on span "[PERSON_NAME]" at bounding box center [92, 278] width 58 height 13
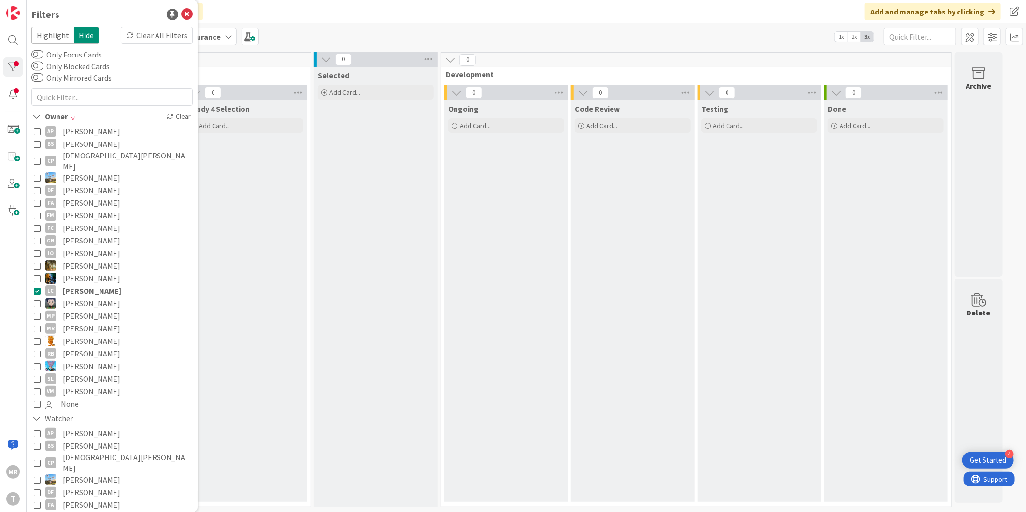
drag, startPoint x: 95, startPoint y: 294, endPoint x: 95, endPoint y: 286, distance: 7.7
click at [95, 297] on span "[PERSON_NAME]" at bounding box center [91, 303] width 57 height 13
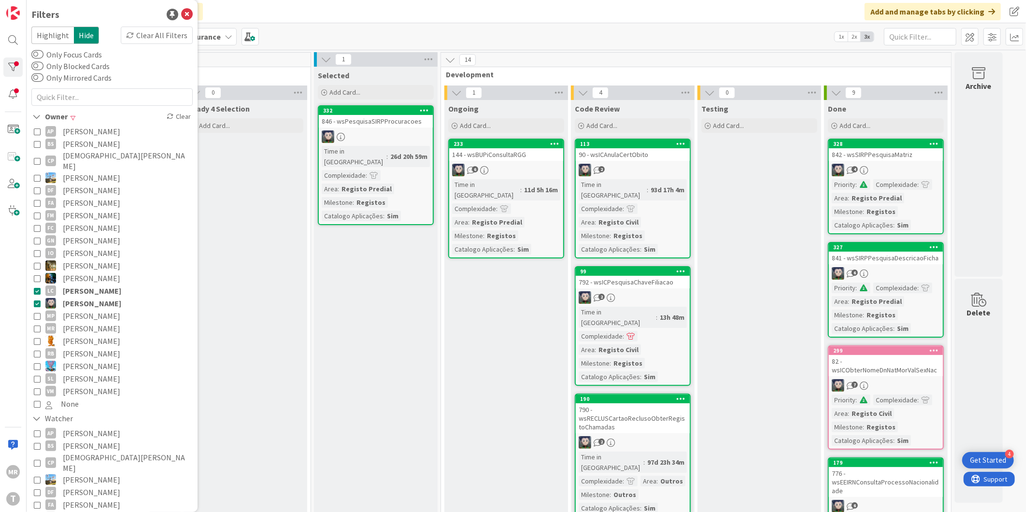
click at [95, 284] on span "[PERSON_NAME]" at bounding box center [92, 290] width 58 height 13
drag, startPoint x: 90, startPoint y: 299, endPoint x: 90, endPoint y: 306, distance: 6.3
click at [90, 302] on div "AP [PERSON_NAME] BS [PERSON_NAME] CP [PERSON_NAME] DF [PERSON_NAME] FA [PERSON_…" at bounding box center [111, 268] width 161 height 290
click at [94, 310] on span "[PERSON_NAME]" at bounding box center [91, 316] width 57 height 13
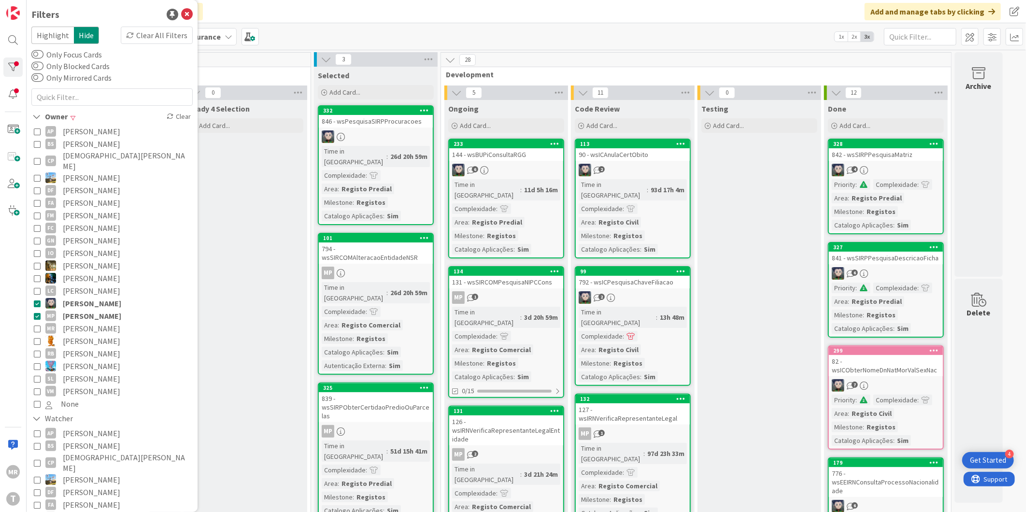
click at [95, 297] on span "[PERSON_NAME]" at bounding box center [92, 303] width 58 height 13
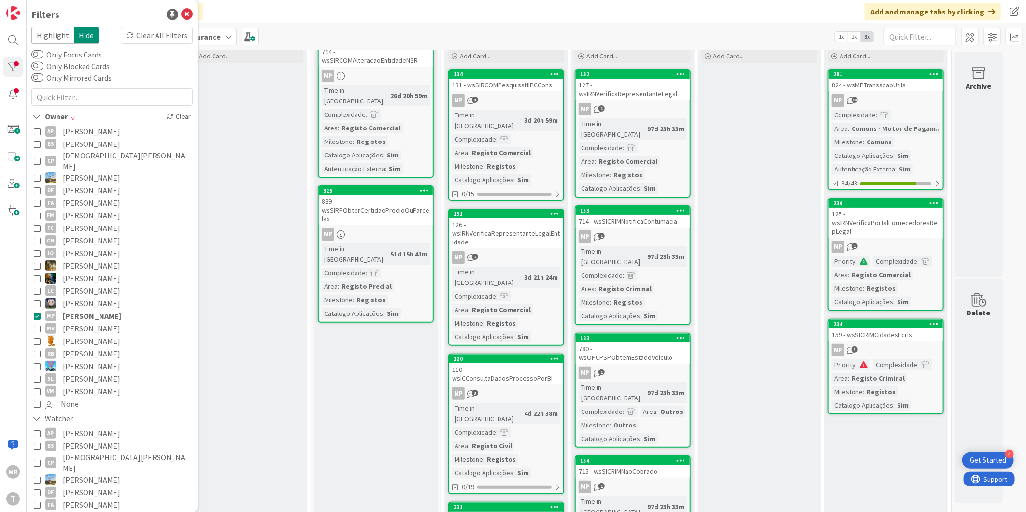
scroll to position [214, 0]
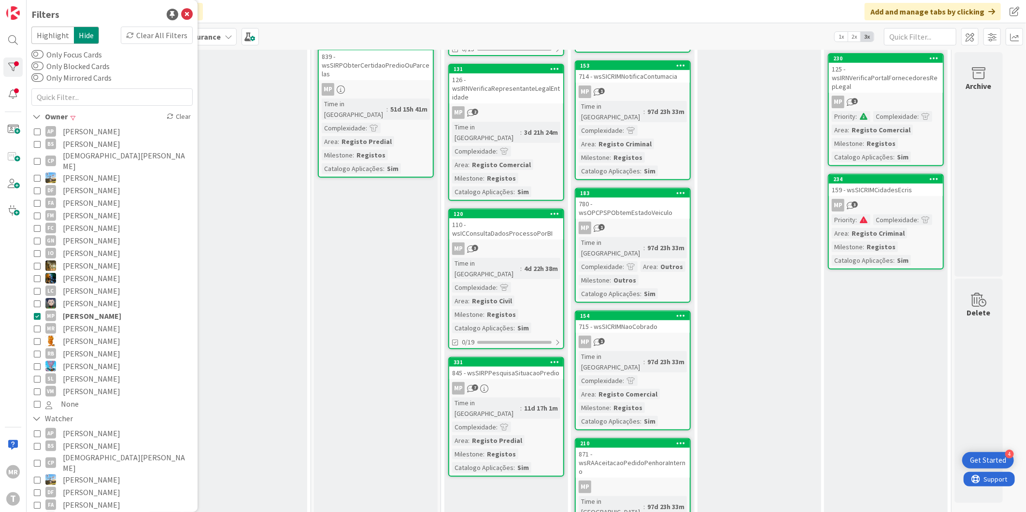
click at [98, 310] on span "[PERSON_NAME]" at bounding box center [92, 316] width 58 height 13
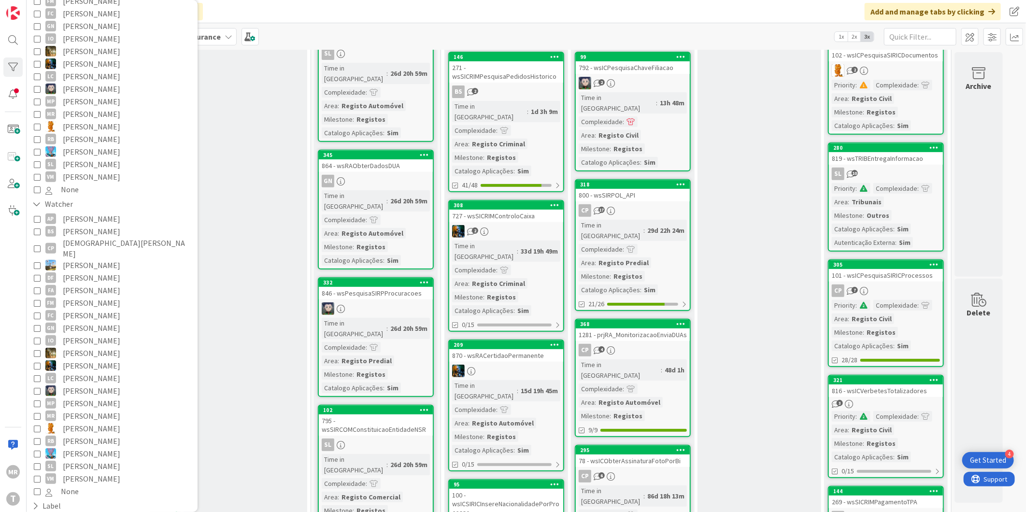
click at [85, 422] on span "[PERSON_NAME]" at bounding box center [91, 428] width 57 height 13
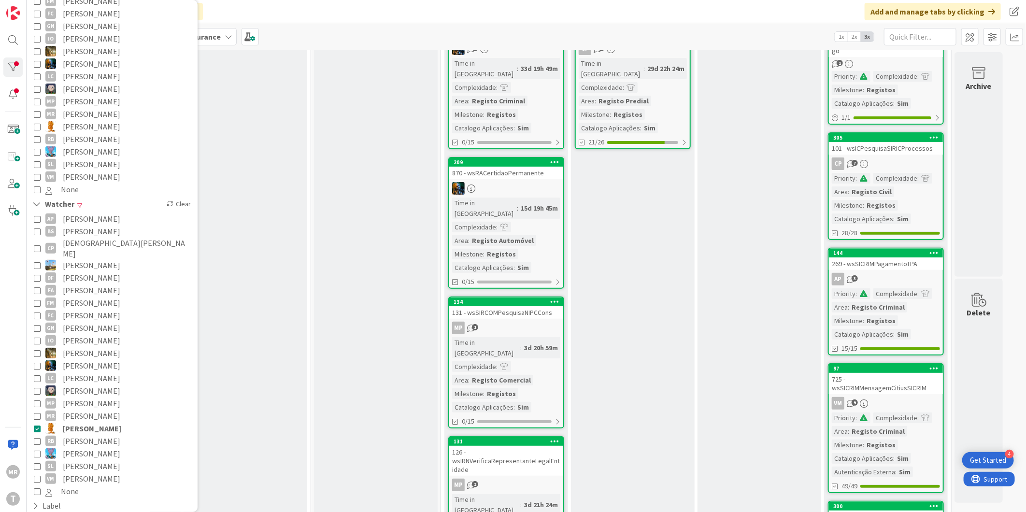
scroll to position [0, 0]
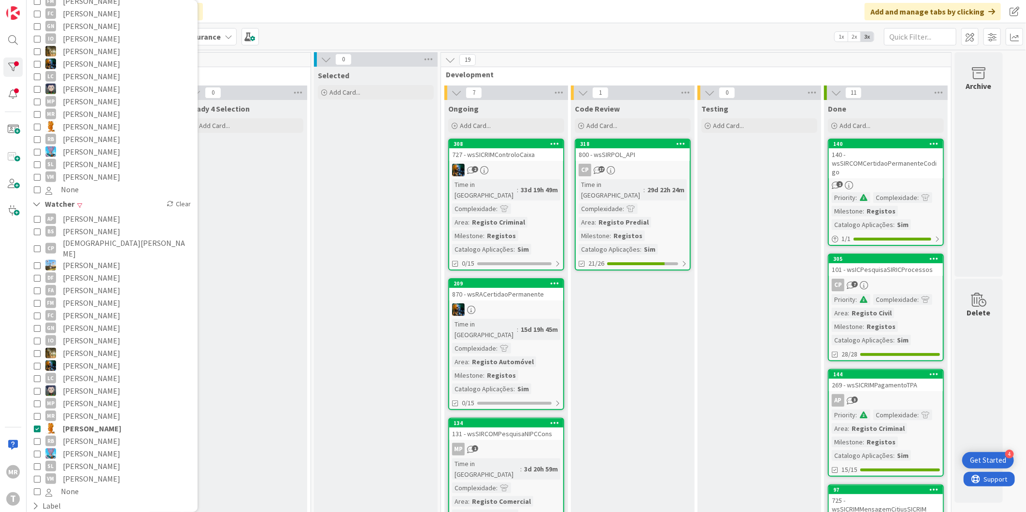
click at [98, 422] on span "[PERSON_NAME]" at bounding box center [92, 428] width 58 height 13
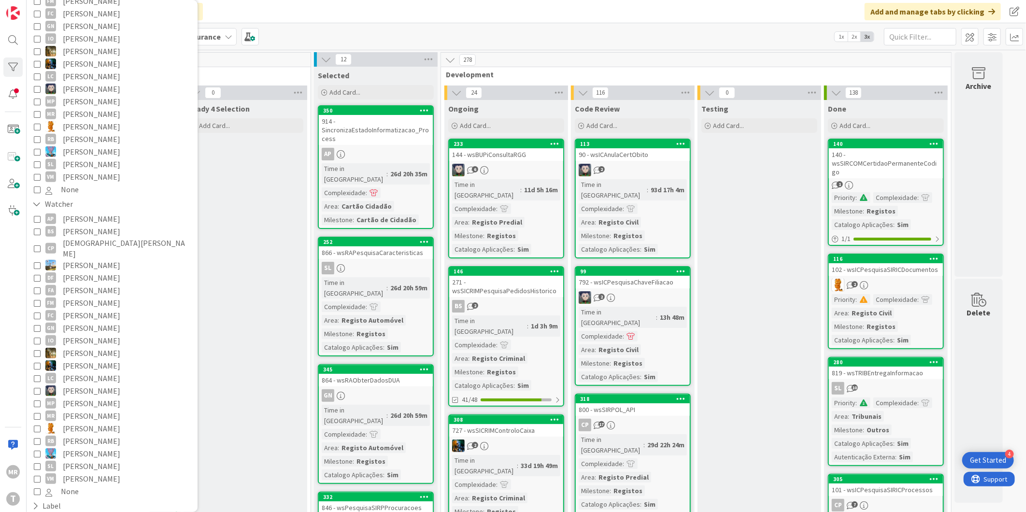
click at [85, 133] on span "[PERSON_NAME]" at bounding box center [91, 139] width 57 height 13
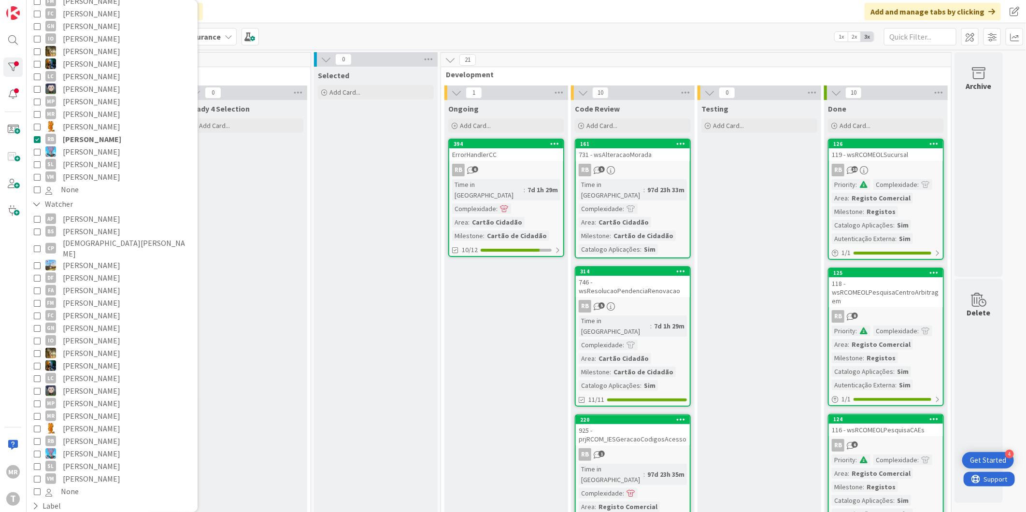
drag, startPoint x: 87, startPoint y: 129, endPoint x: 299, endPoint y: 211, distance: 227.6
click at [87, 133] on span "[PERSON_NAME]" at bounding box center [92, 139] width 58 height 13
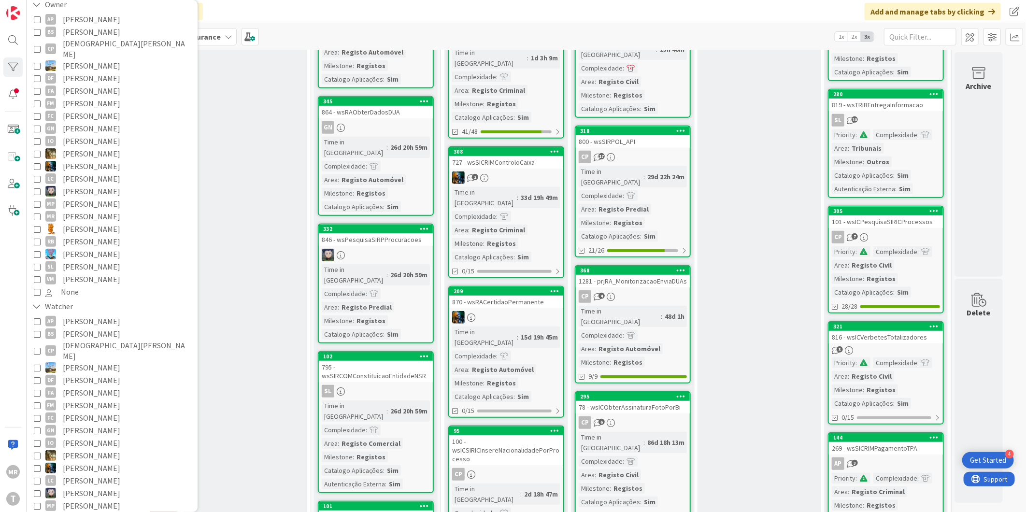
scroll to position [107, 0]
click at [98, 165] on span "[PERSON_NAME]" at bounding box center [91, 171] width 57 height 13
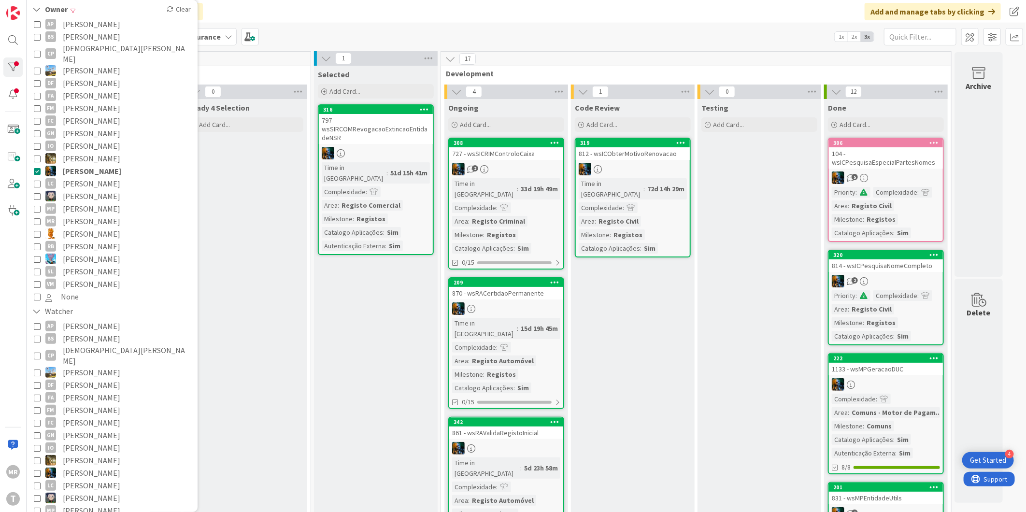
scroll to position [0, 0]
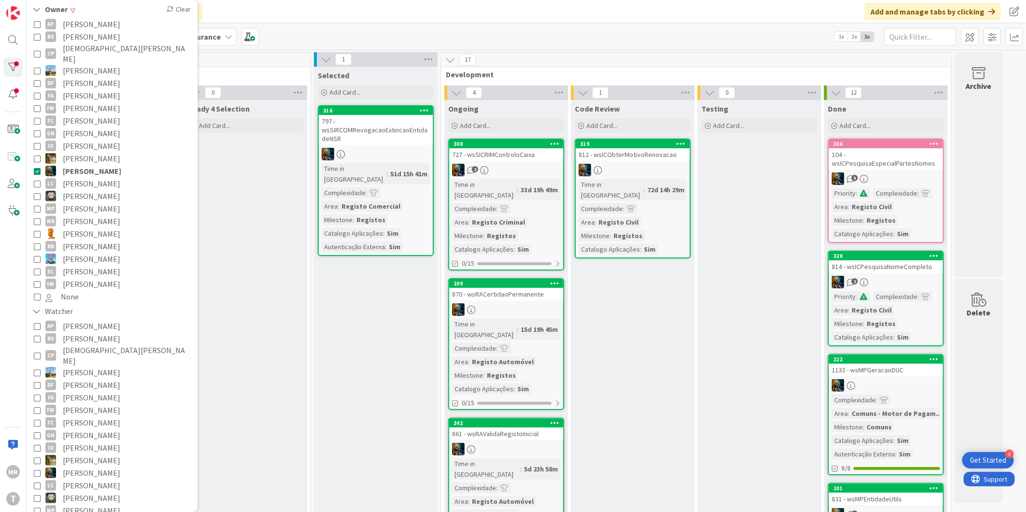
drag, startPoint x: 71, startPoint y: 265, endPoint x: 84, endPoint y: 194, distance: 72.2
click at [71, 265] on span "[PERSON_NAME]" at bounding box center [91, 271] width 57 height 13
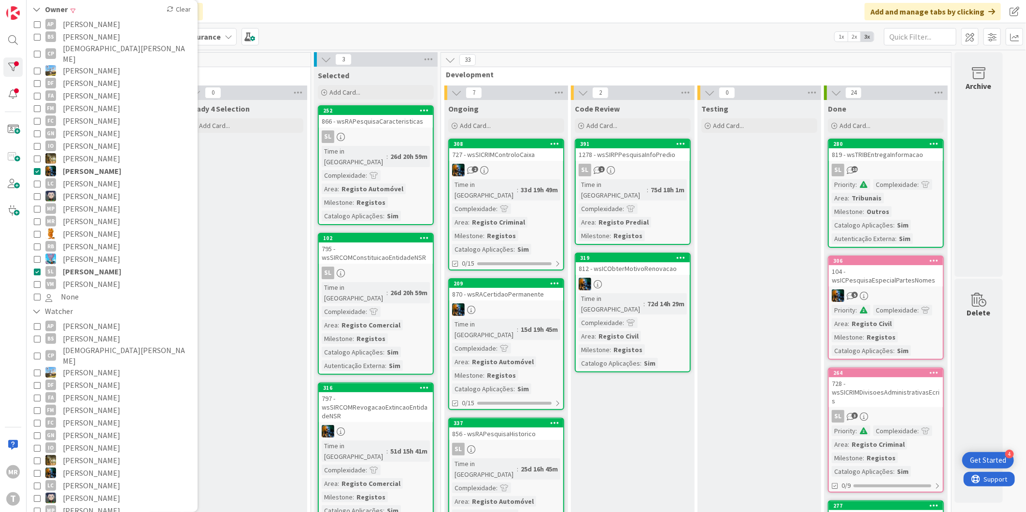
click at [87, 165] on span "[PERSON_NAME]" at bounding box center [92, 171] width 58 height 13
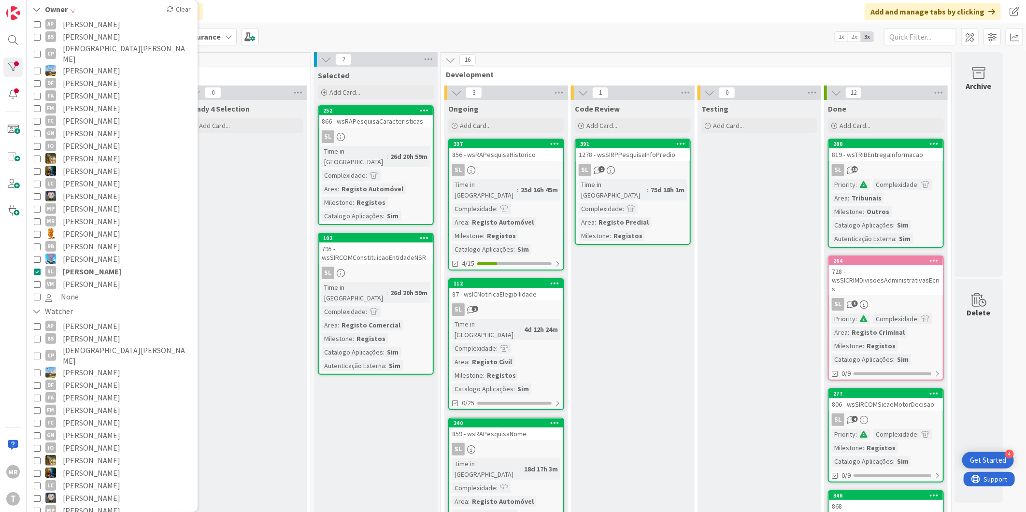
click at [104, 278] on button "VM [PERSON_NAME]" at bounding box center [112, 284] width 156 height 13
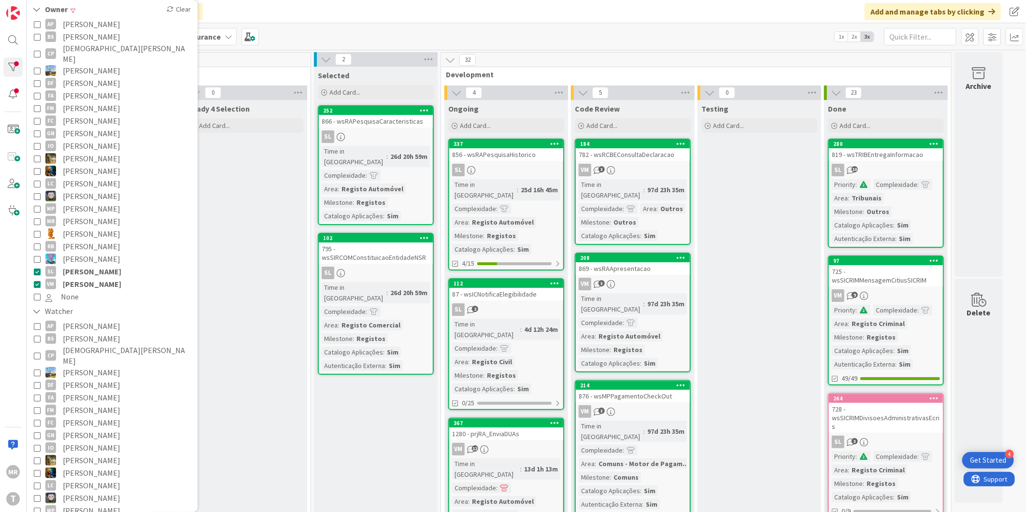
click at [107, 267] on span "[PERSON_NAME]" at bounding box center [92, 271] width 58 height 13
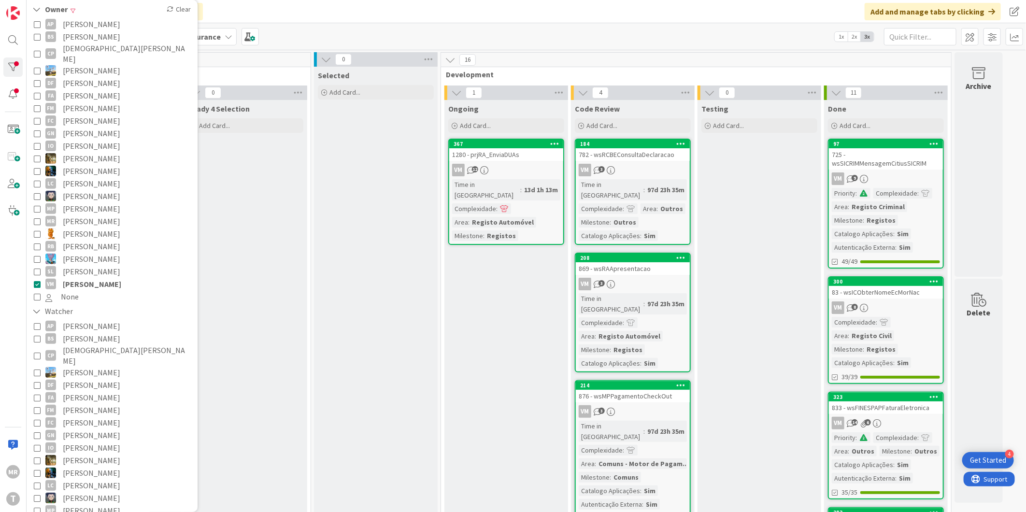
drag, startPoint x: 82, startPoint y: 270, endPoint x: 110, endPoint y: 275, distance: 27.9
click at [82, 278] on span "[PERSON_NAME]" at bounding box center [92, 284] width 58 height 13
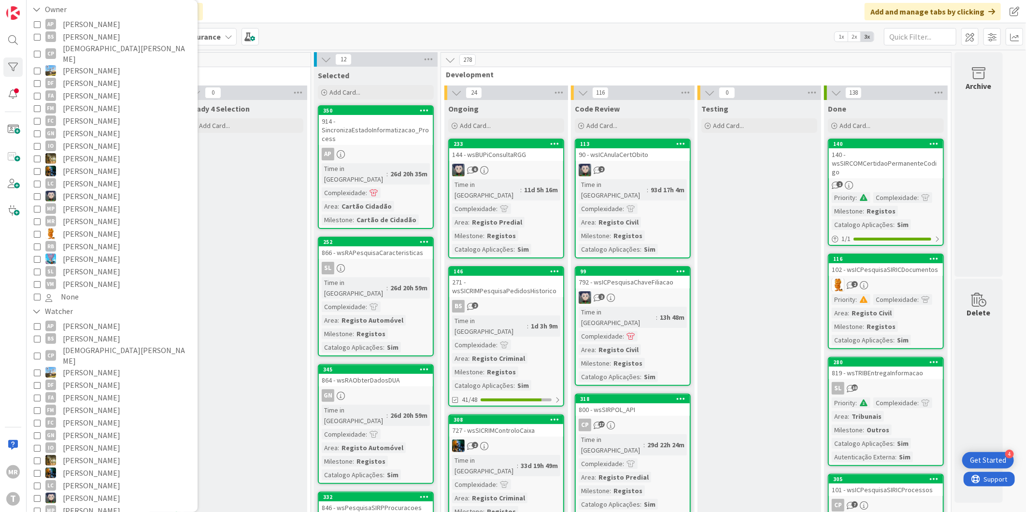
click at [85, 202] on span "[PERSON_NAME]" at bounding box center [91, 208] width 57 height 13
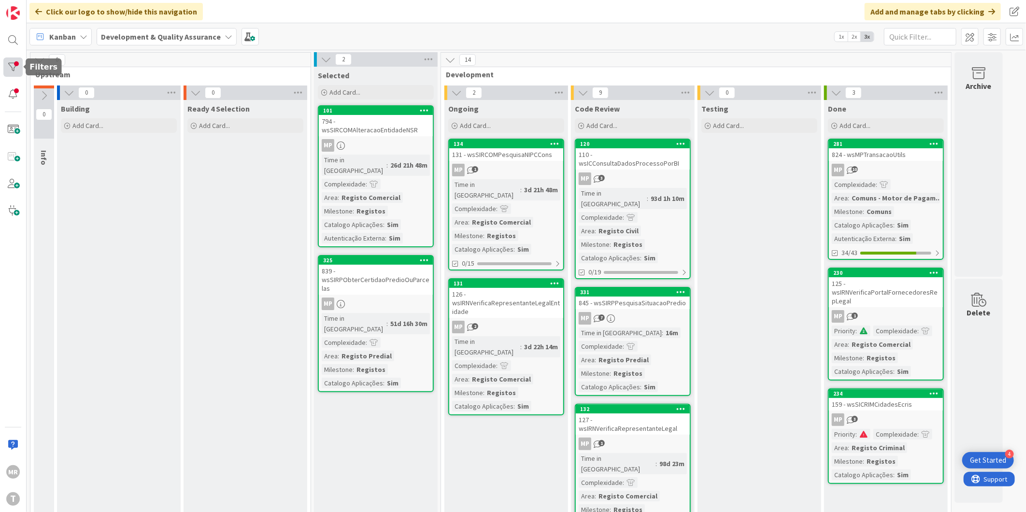
click at [7, 62] on div at bounding box center [12, 66] width 19 height 19
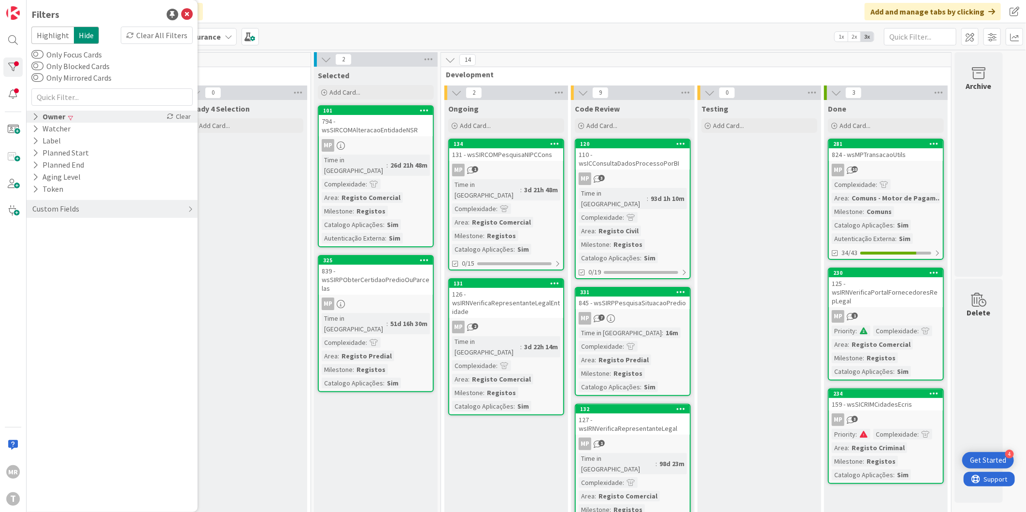
click at [58, 122] on div "Owner" at bounding box center [48, 117] width 35 height 12
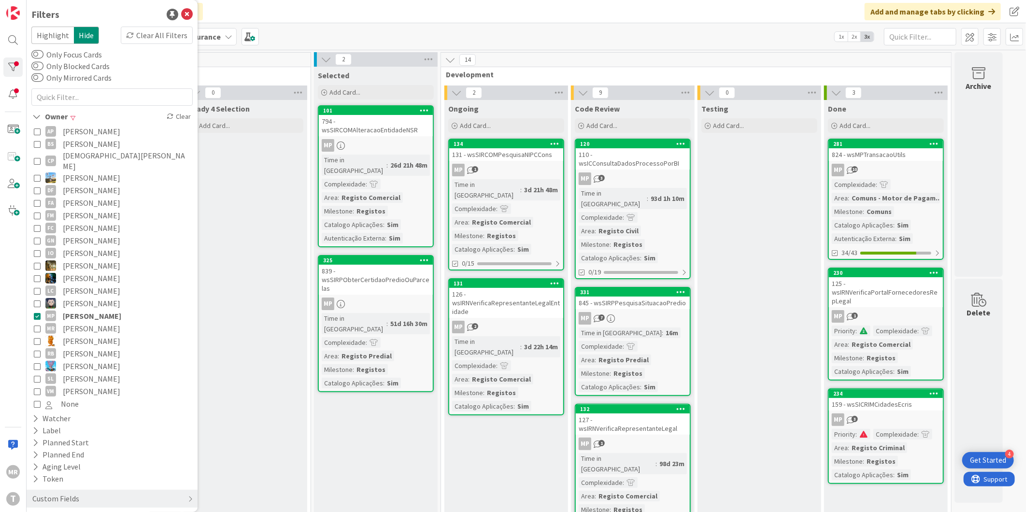
click at [75, 310] on span "[PERSON_NAME]" at bounding box center [92, 316] width 58 height 13
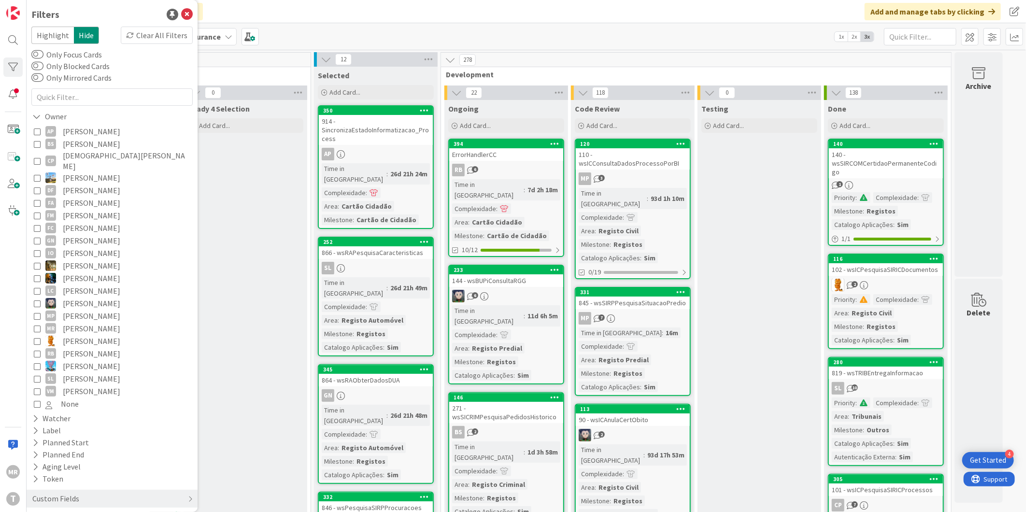
click at [72, 310] on span "[PERSON_NAME]" at bounding box center [91, 316] width 57 height 13
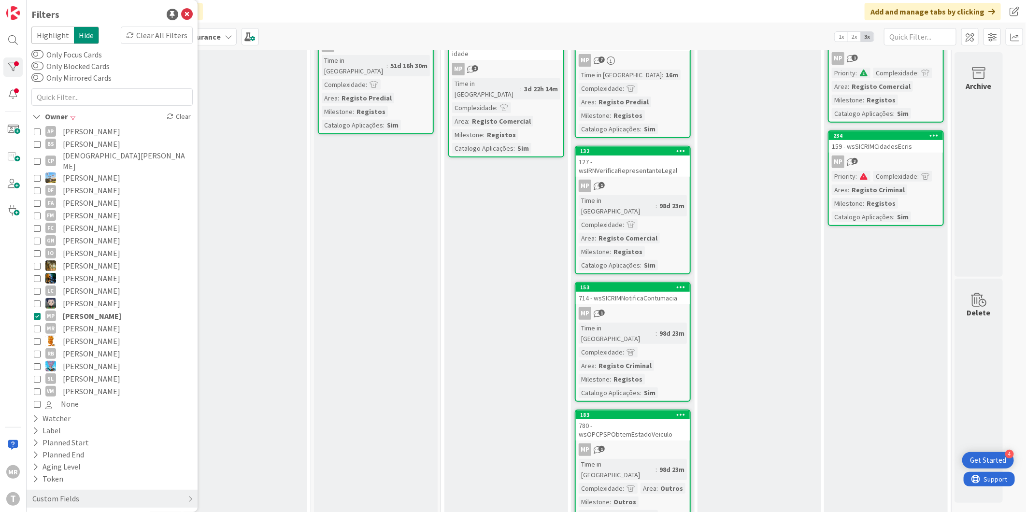
scroll to position [107, 0]
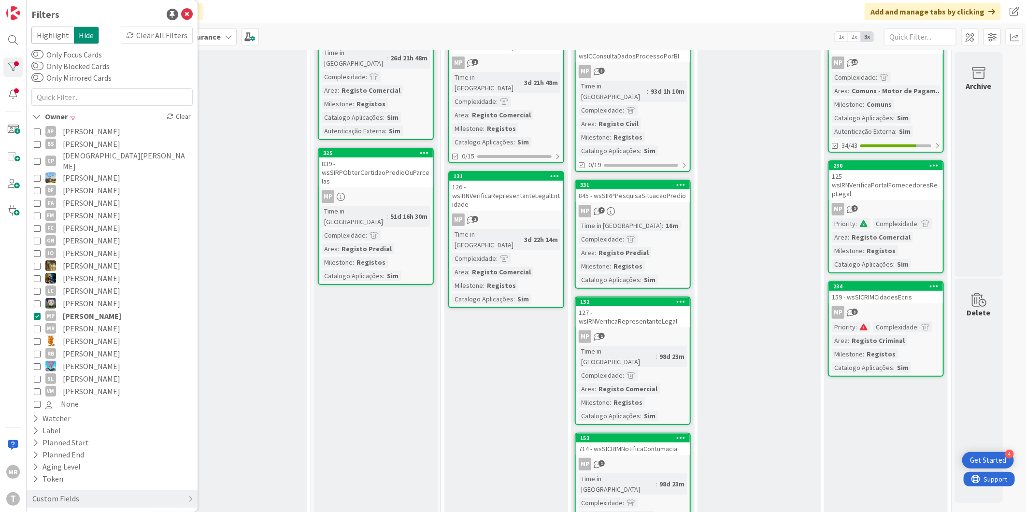
click at [71, 310] on span "[PERSON_NAME]" at bounding box center [92, 316] width 58 height 13
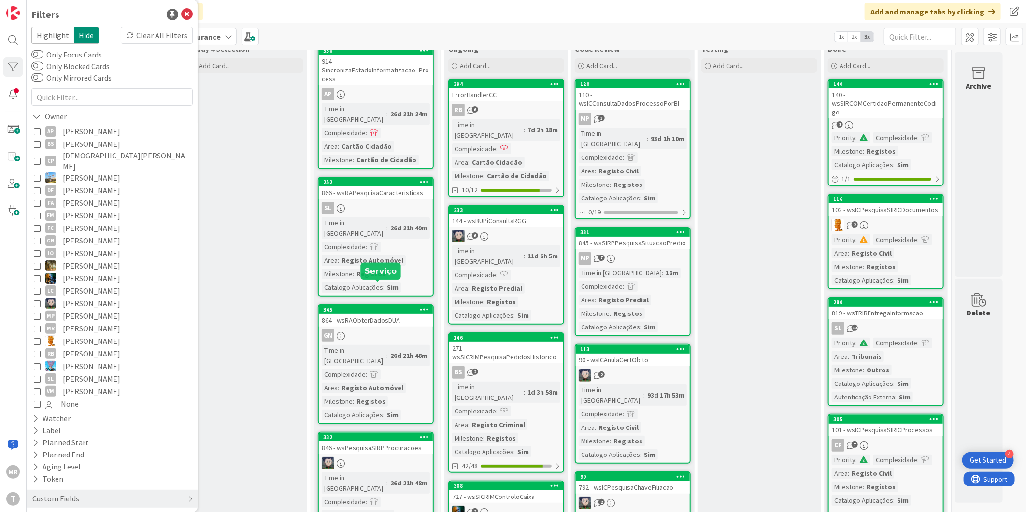
scroll to position [0, 0]
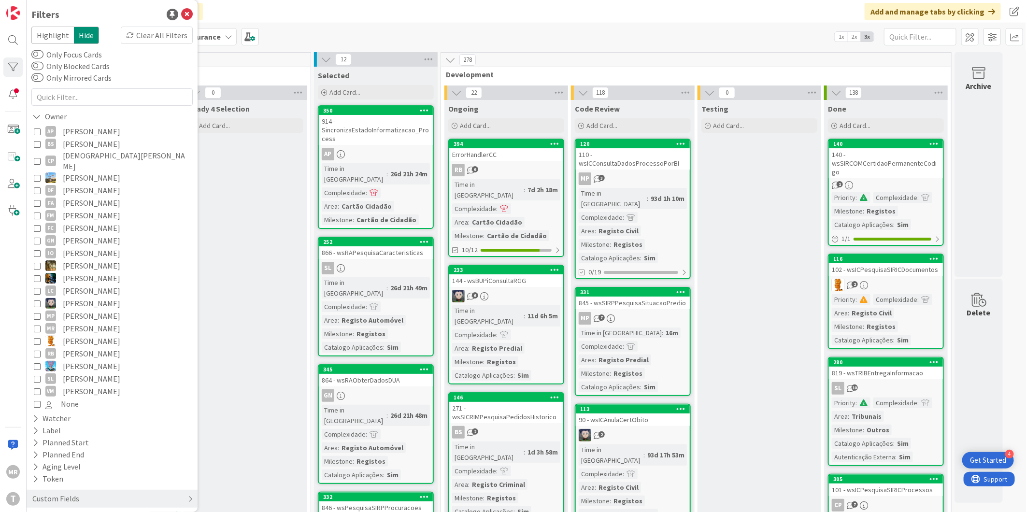
click at [64, 493] on div "Custom Fields" at bounding box center [55, 499] width 49 height 12
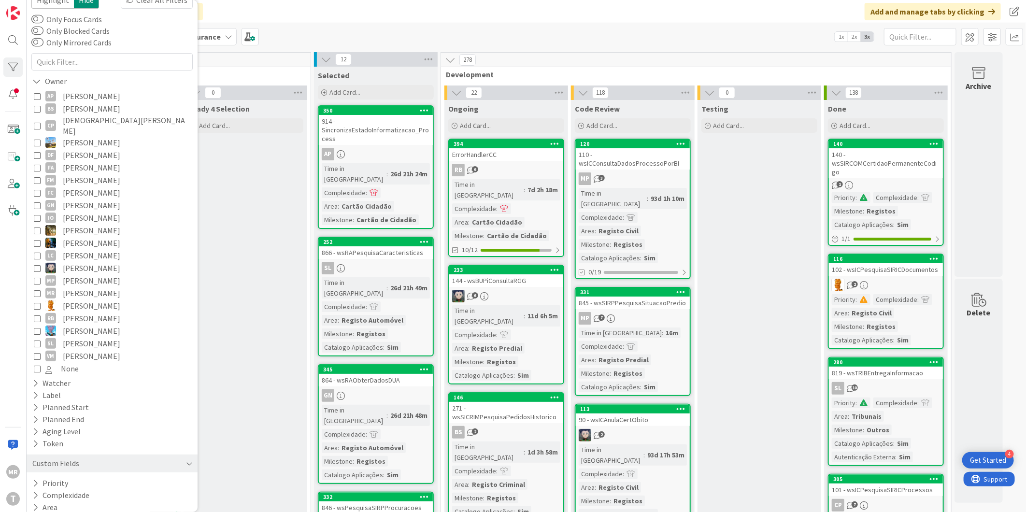
scroll to position [71, 0]
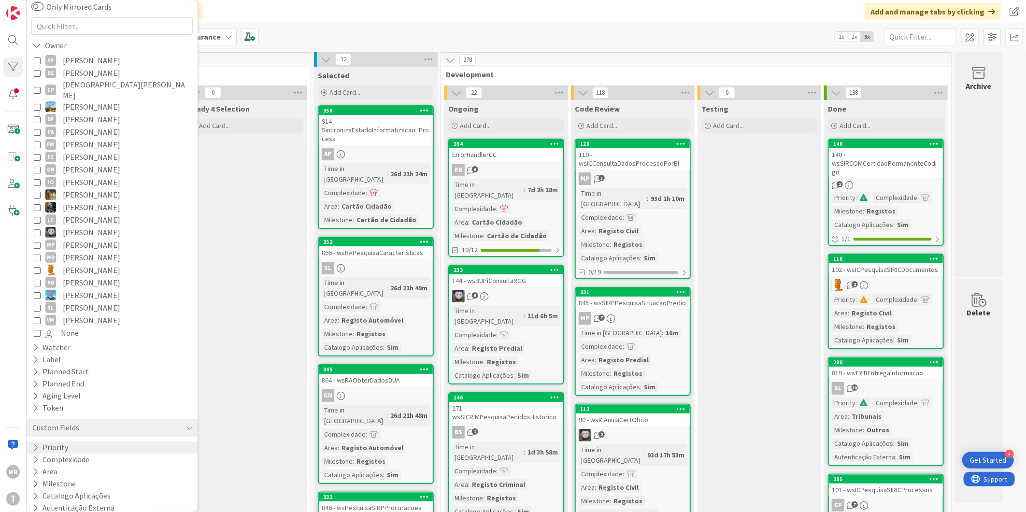
click at [60, 441] on button "Priority" at bounding box center [50, 447] width 38 height 12
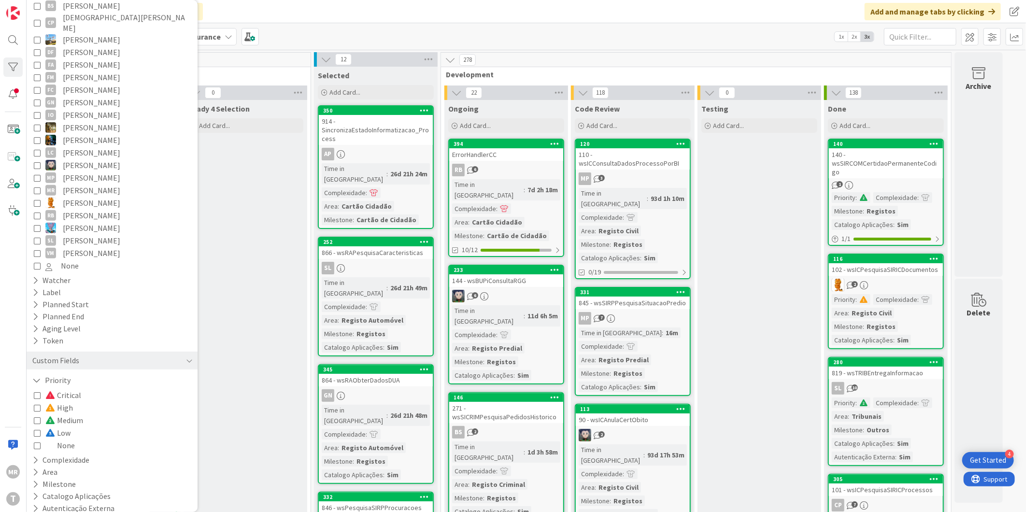
scroll to position [139, 0]
click at [73, 413] on span "Medium" at bounding box center [64, 419] width 38 height 13
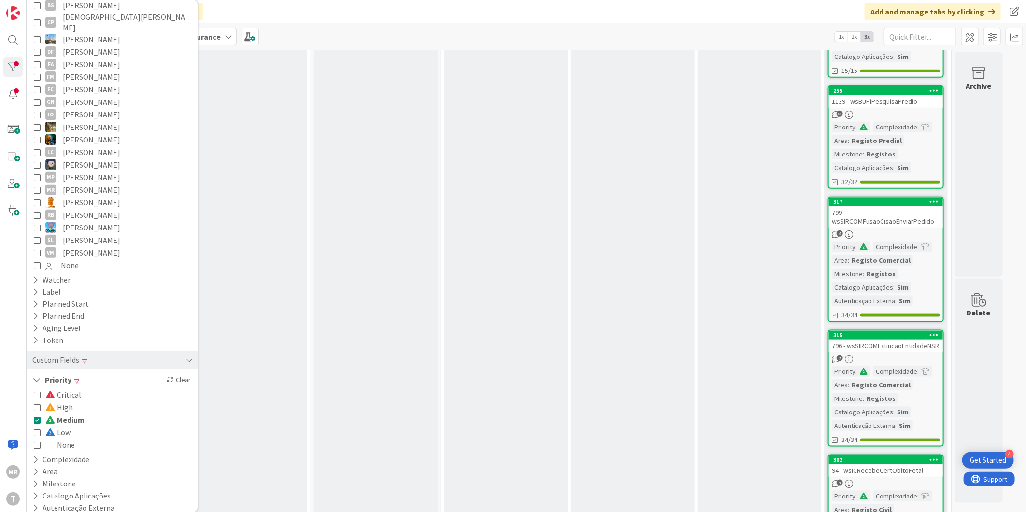
scroll to position [813, 0]
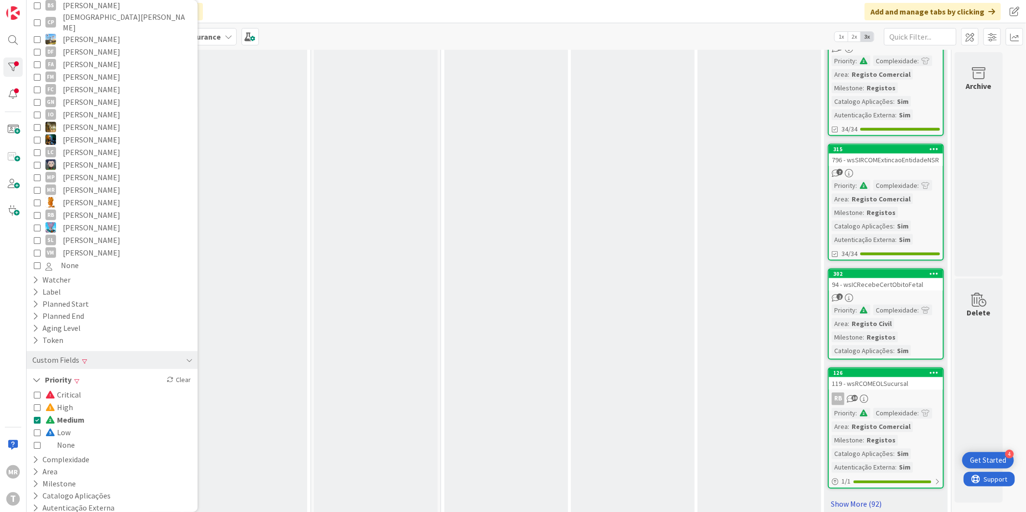
click at [855, 496] on link "Show More (92)" at bounding box center [886, 503] width 116 height 15
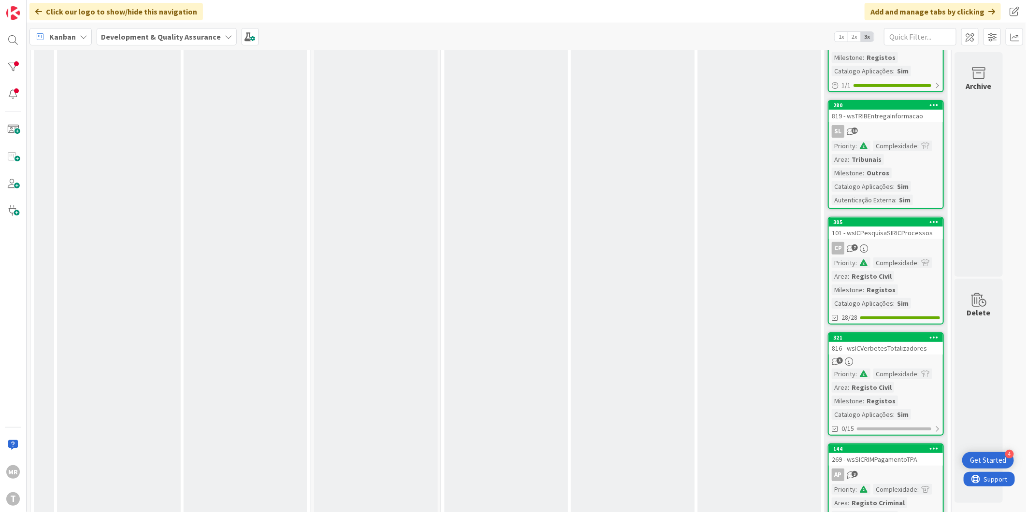
scroll to position [268, 0]
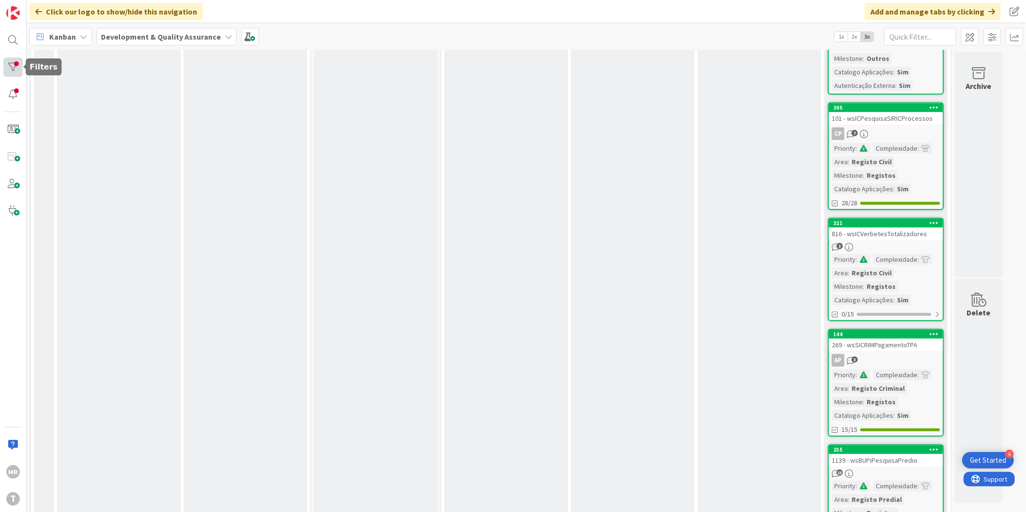
click at [7, 65] on div at bounding box center [12, 66] width 19 height 19
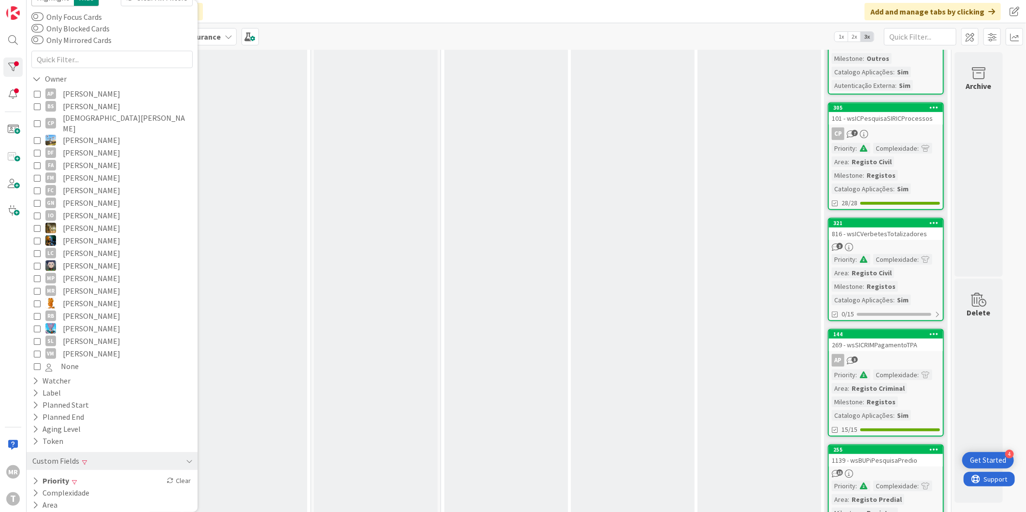
scroll to position [71, 0]
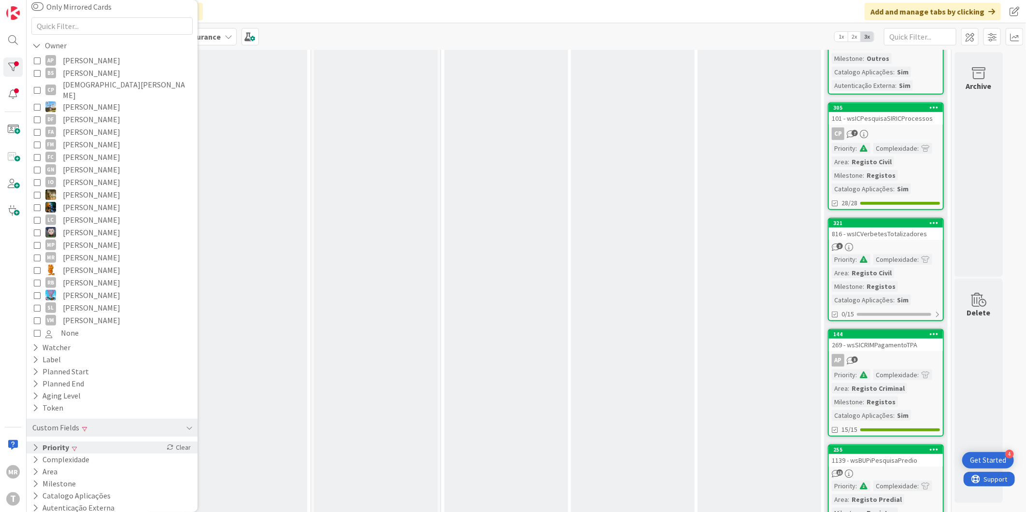
click at [62, 441] on button "Priority" at bounding box center [50, 447] width 39 height 12
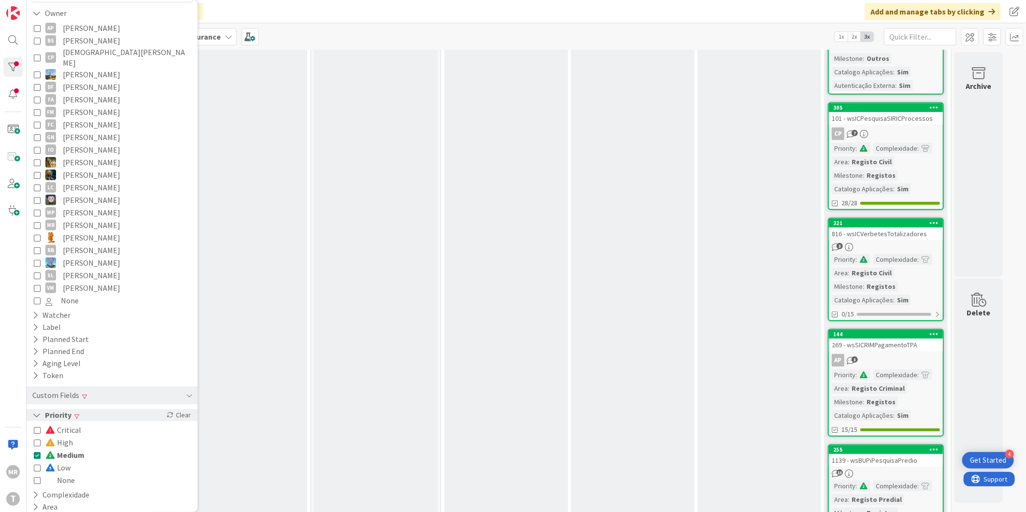
scroll to position [139, 0]
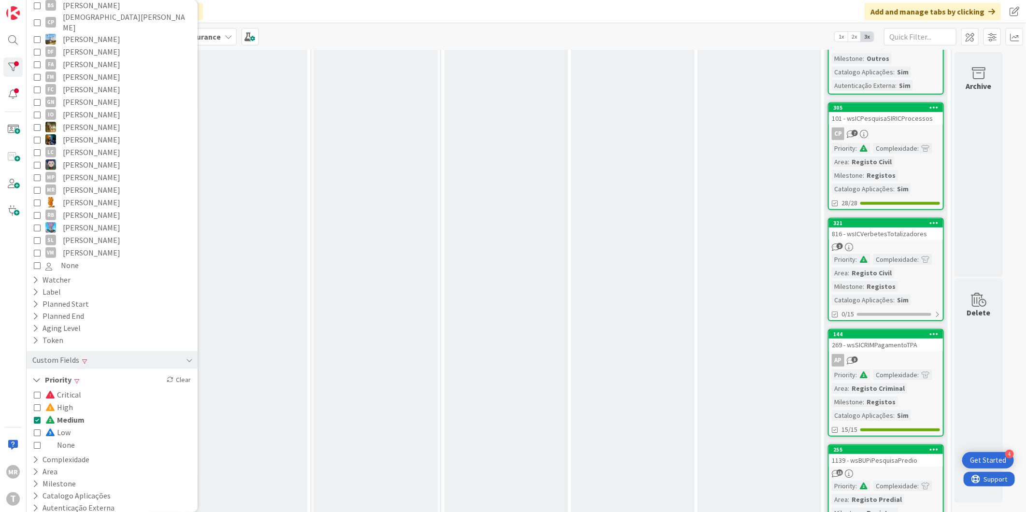
click at [80, 413] on span "Medium" at bounding box center [64, 419] width 39 height 13
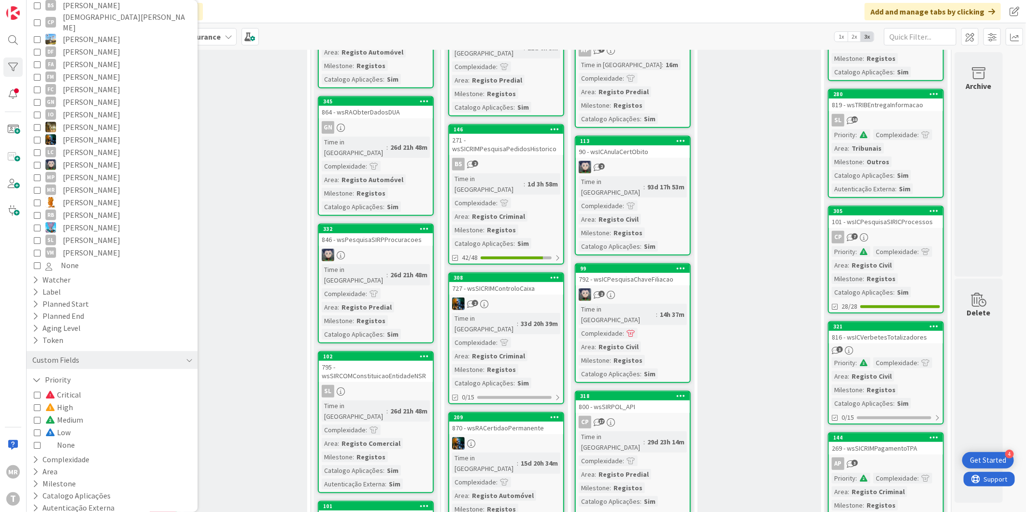
click at [71, 413] on span "Medium" at bounding box center [64, 419] width 38 height 13
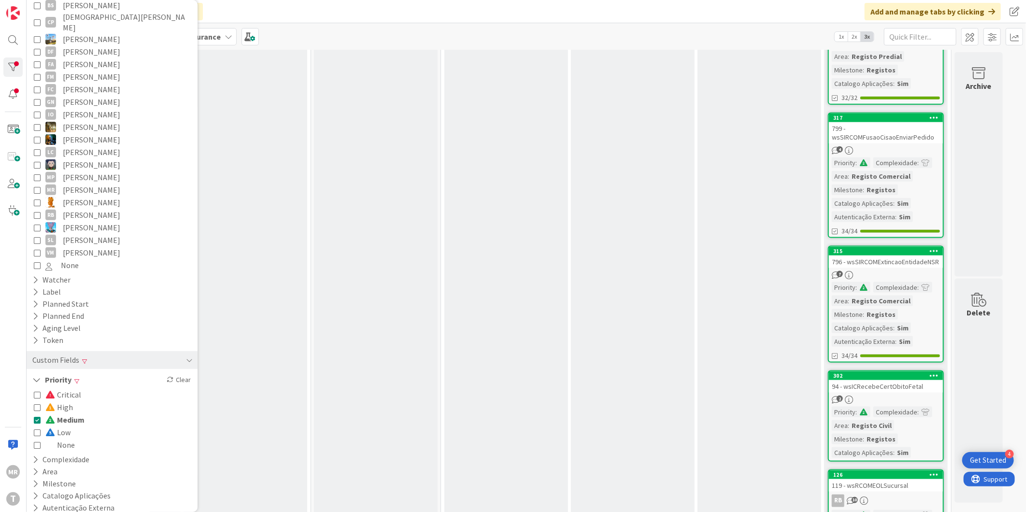
scroll to position [805, 0]
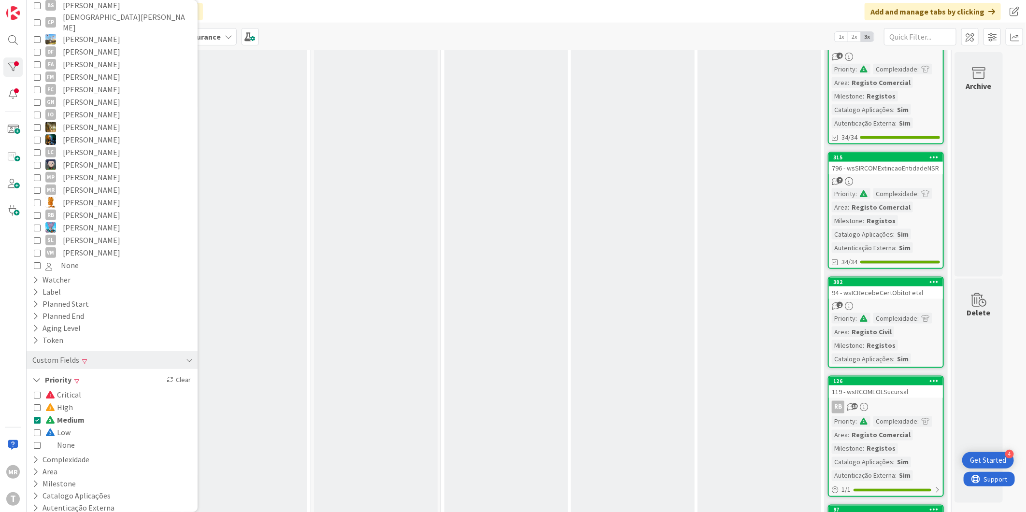
click at [60, 413] on span "Medium" at bounding box center [64, 419] width 39 height 13
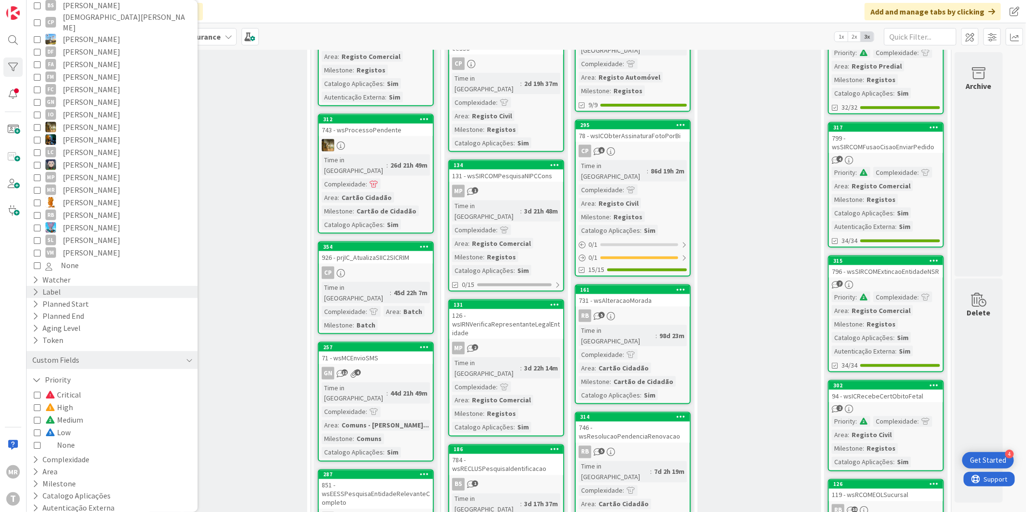
click at [39, 286] on div "Label" at bounding box center [46, 292] width 30 height 12
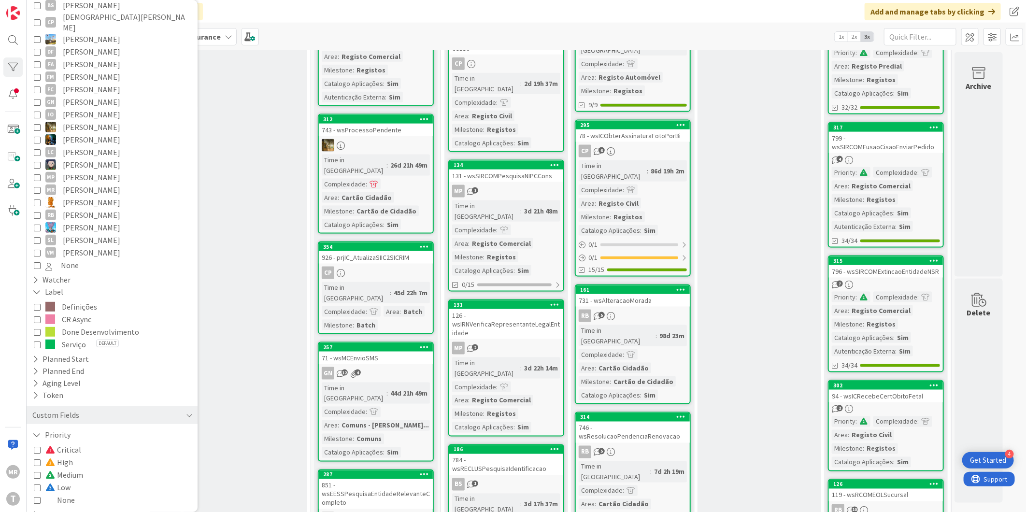
click at [71, 313] on span "CR Async" at bounding box center [76, 319] width 29 height 13
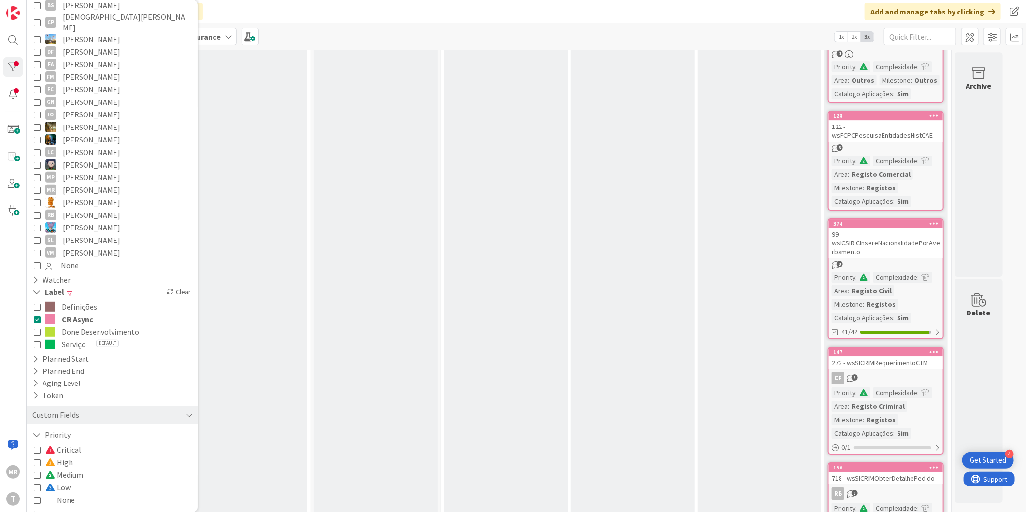
scroll to position [2146, 0]
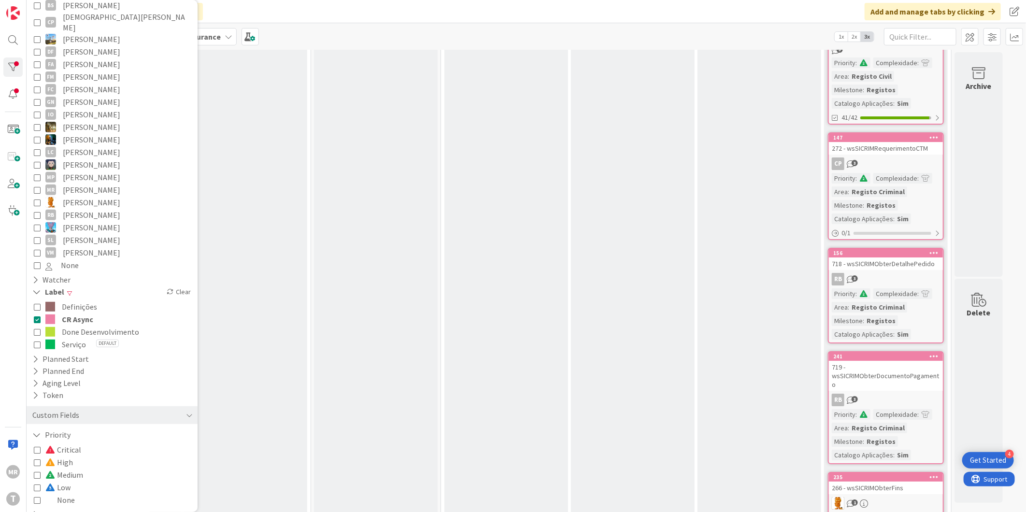
click at [86, 313] on span "CR Async" at bounding box center [77, 319] width 31 height 13
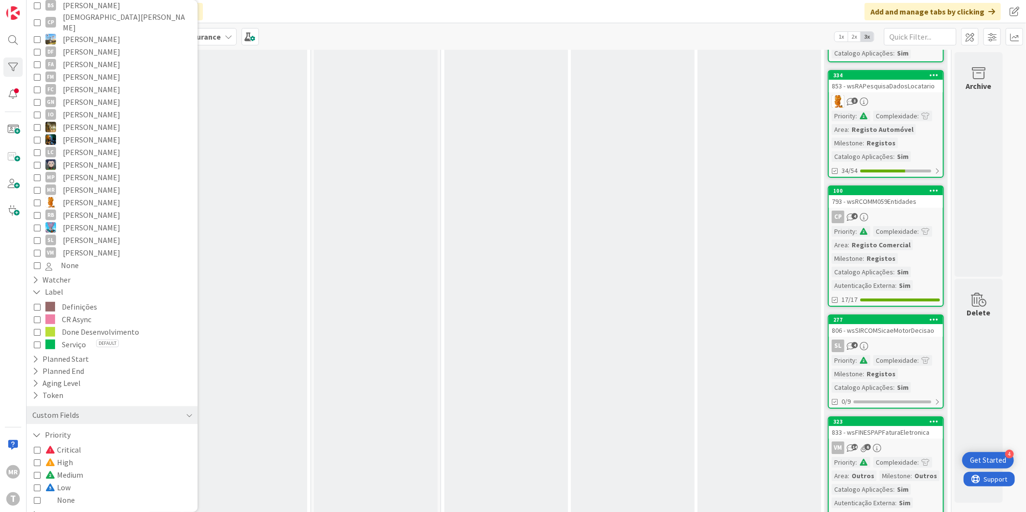
click at [71, 468] on span "Medium" at bounding box center [64, 474] width 38 height 13
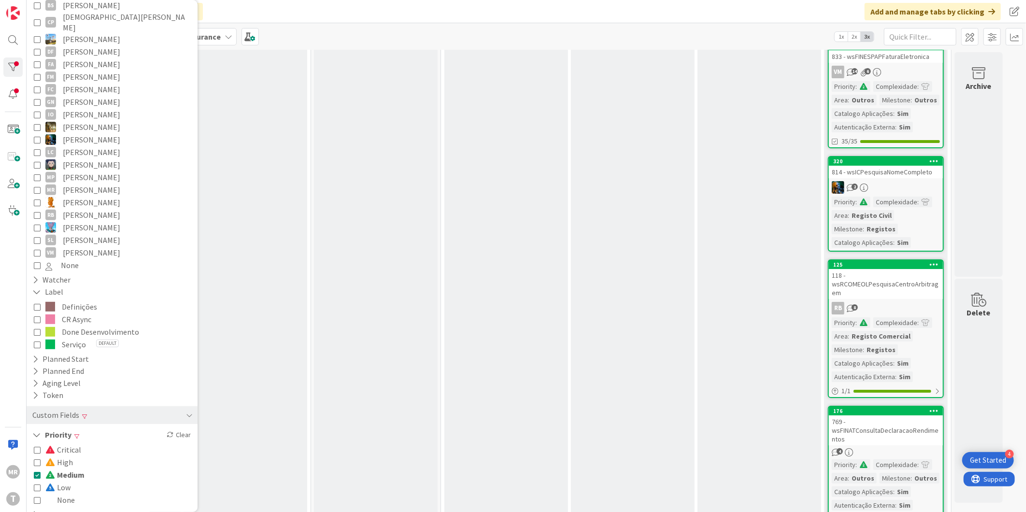
scroll to position [2307, 0]
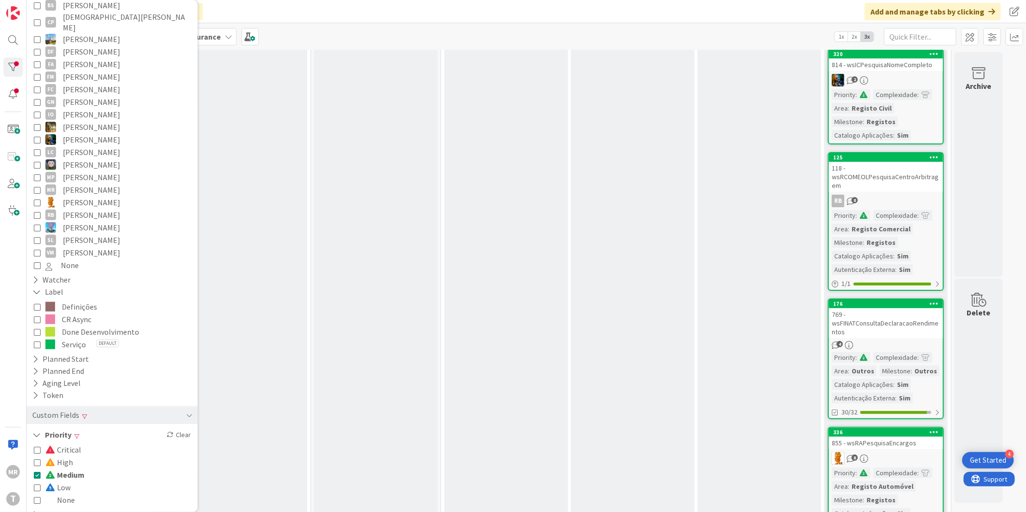
click at [62, 468] on span "Medium" at bounding box center [64, 474] width 39 height 13
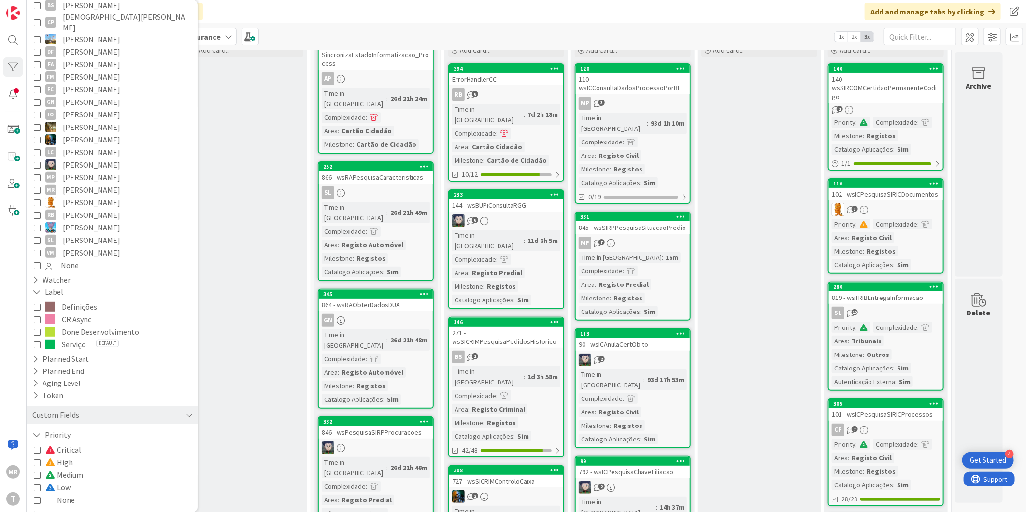
scroll to position [0, 0]
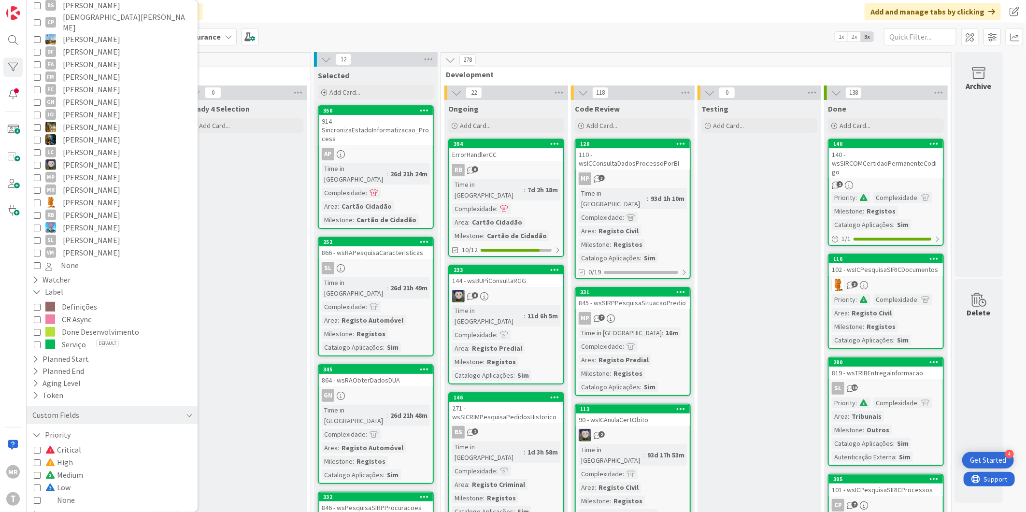
click at [77, 234] on span "[PERSON_NAME]" at bounding box center [91, 240] width 57 height 13
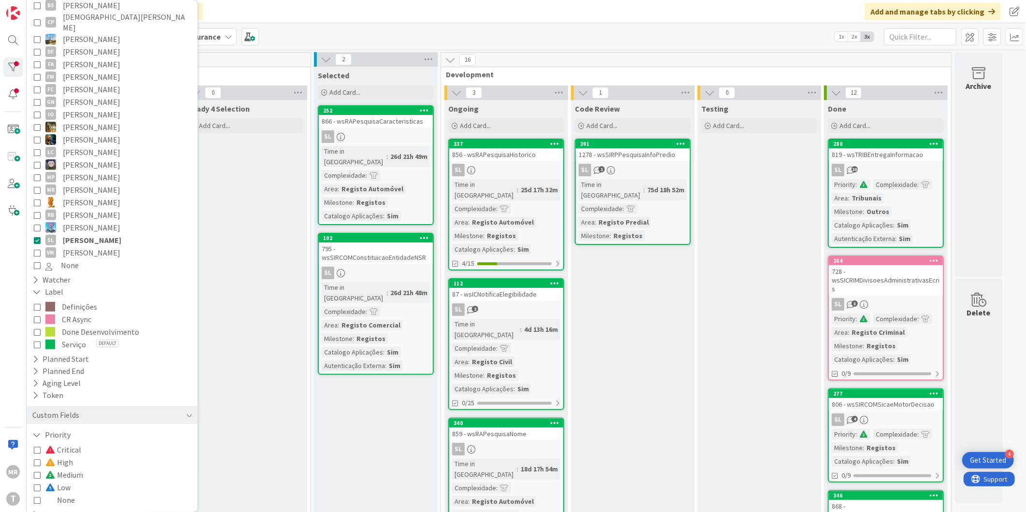
click at [66, 160] on span "[PERSON_NAME]" at bounding box center [91, 164] width 57 height 13
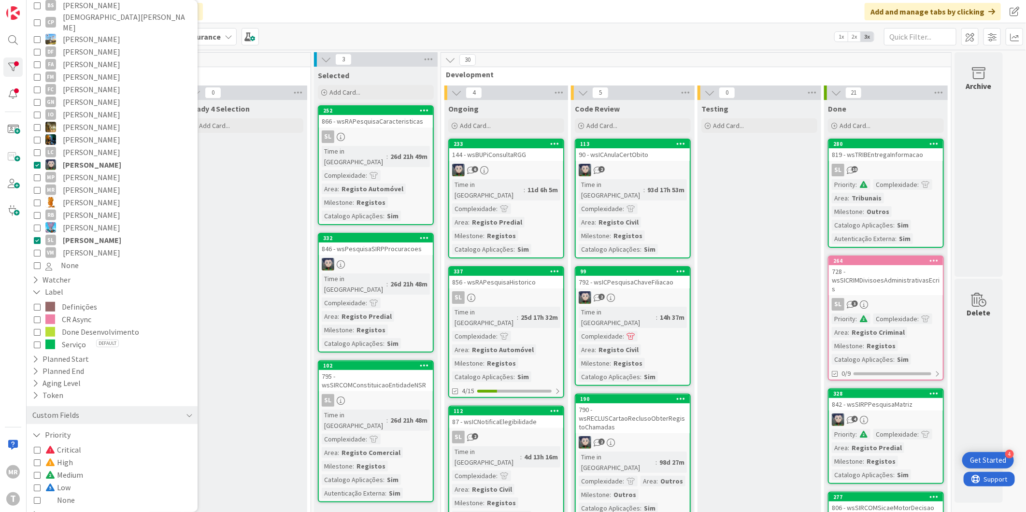
click at [78, 171] on span "[PERSON_NAME]" at bounding box center [91, 177] width 57 height 13
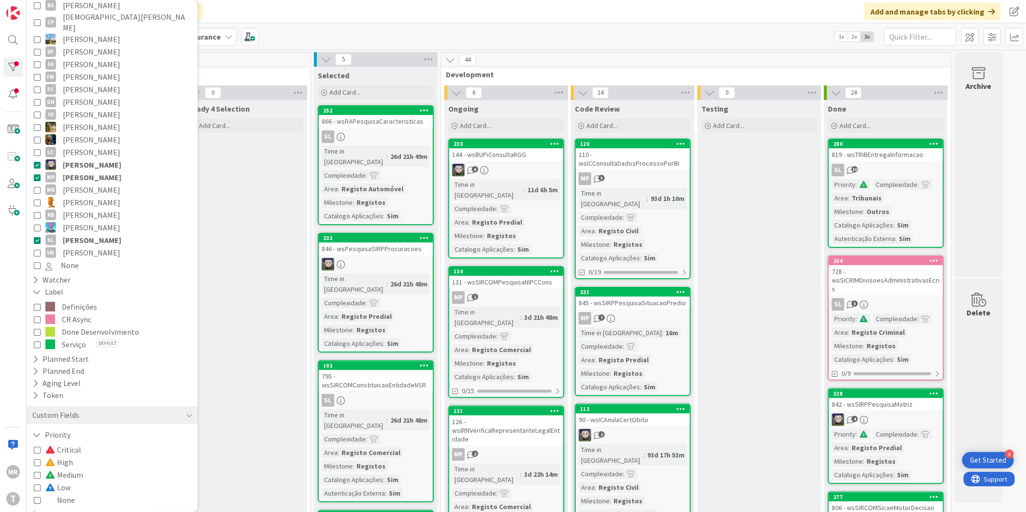
click at [87, 158] on span "[PERSON_NAME]" at bounding box center [92, 164] width 58 height 13
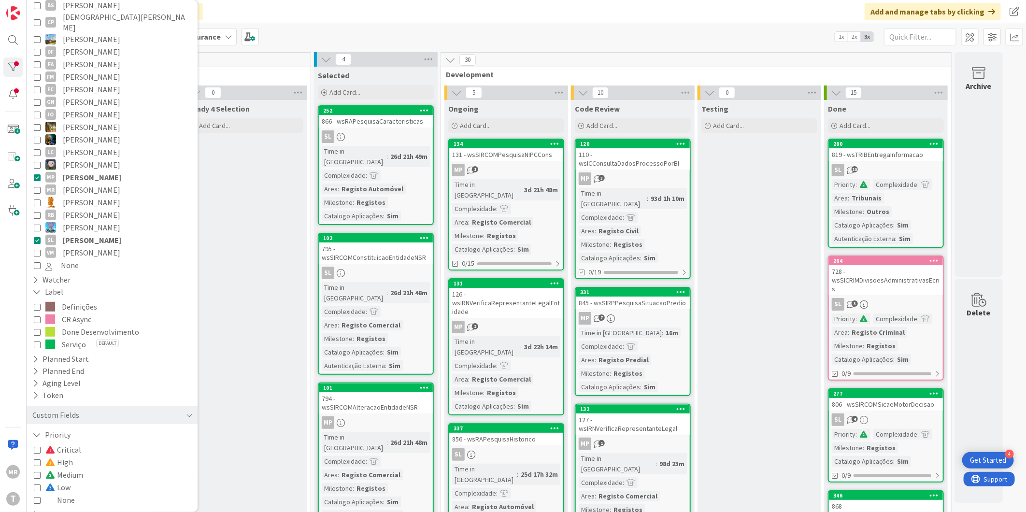
click at [90, 234] on span "[PERSON_NAME]" at bounding box center [92, 240] width 58 height 13
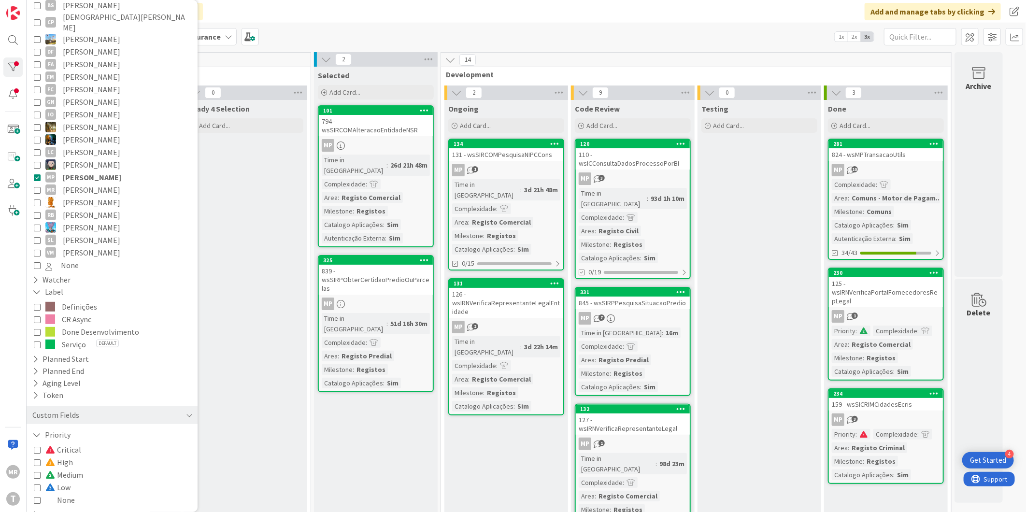
click at [79, 171] on span "[PERSON_NAME]" at bounding box center [92, 177] width 58 height 13
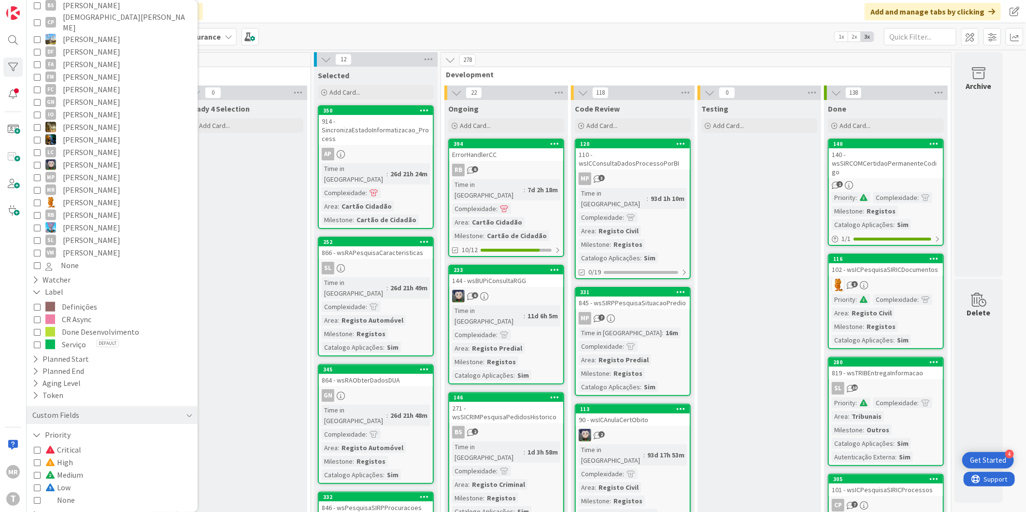
click at [99, 96] on span "[PERSON_NAME]" at bounding box center [91, 102] width 57 height 13
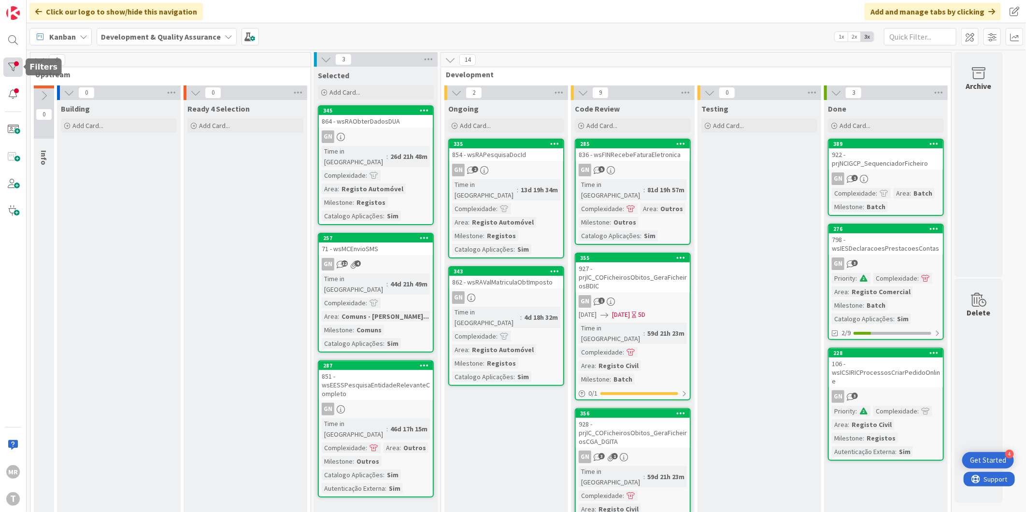
click at [6, 69] on div at bounding box center [12, 66] width 19 height 19
